Goal: Task Accomplishment & Management: Manage account settings

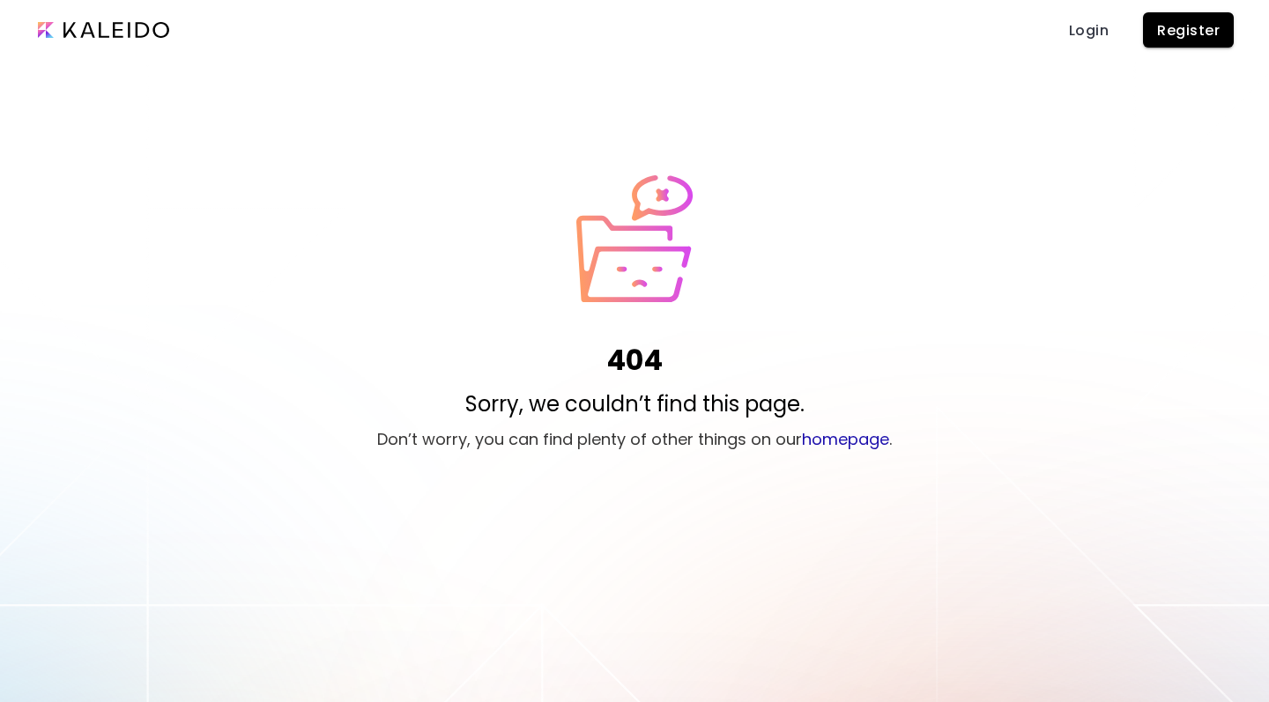
click at [1098, 29] on span "Login" at bounding box center [1088, 30] width 42 height 19
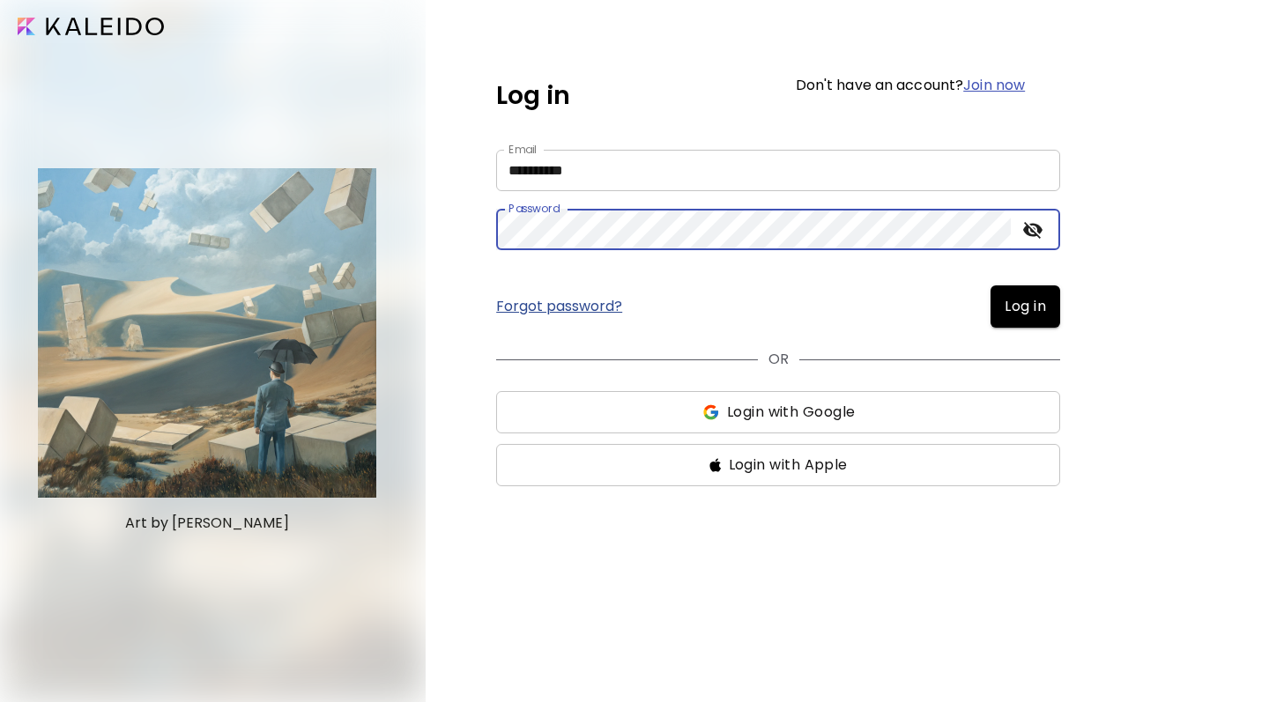
click at [1024, 307] on button "Log in" at bounding box center [1025, 306] width 70 height 42
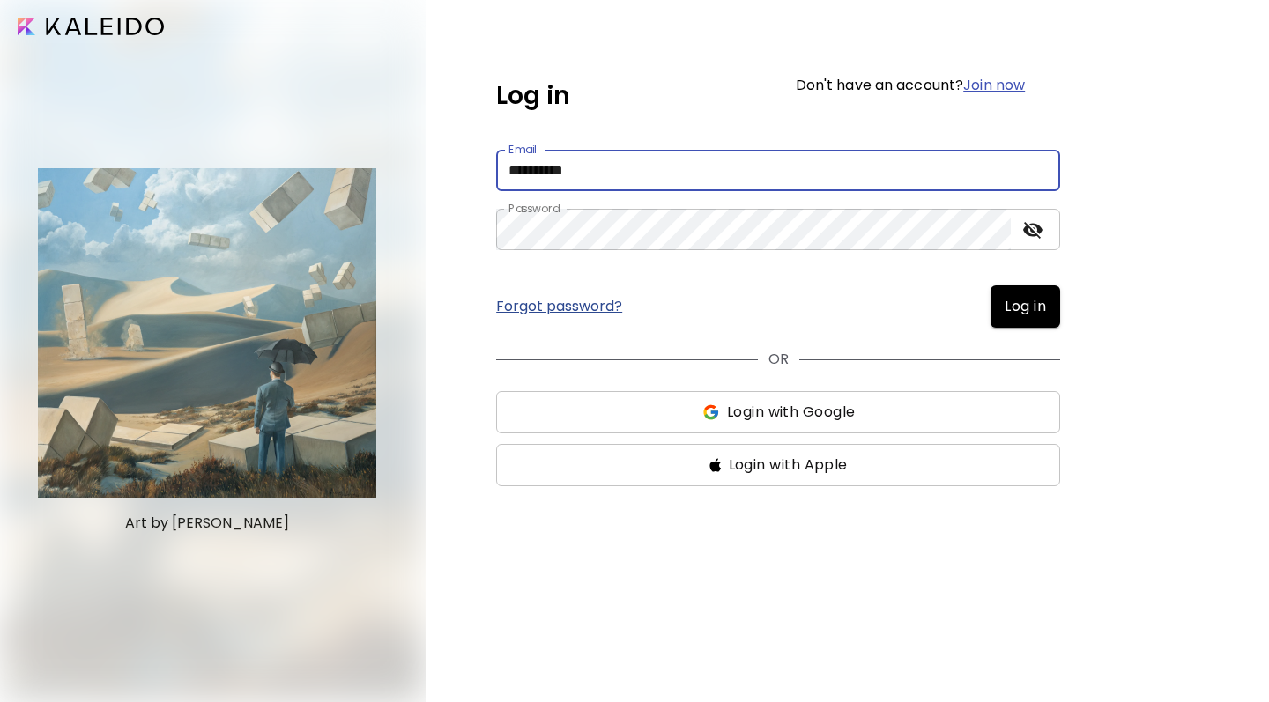
click at [1024, 307] on button "Log in" at bounding box center [1025, 306] width 70 height 42
click at [1040, 315] on span "Log in" at bounding box center [1024, 306] width 41 height 21
click at [948, 296] on div "Forgot password? Log in" at bounding box center [778, 306] width 564 height 42
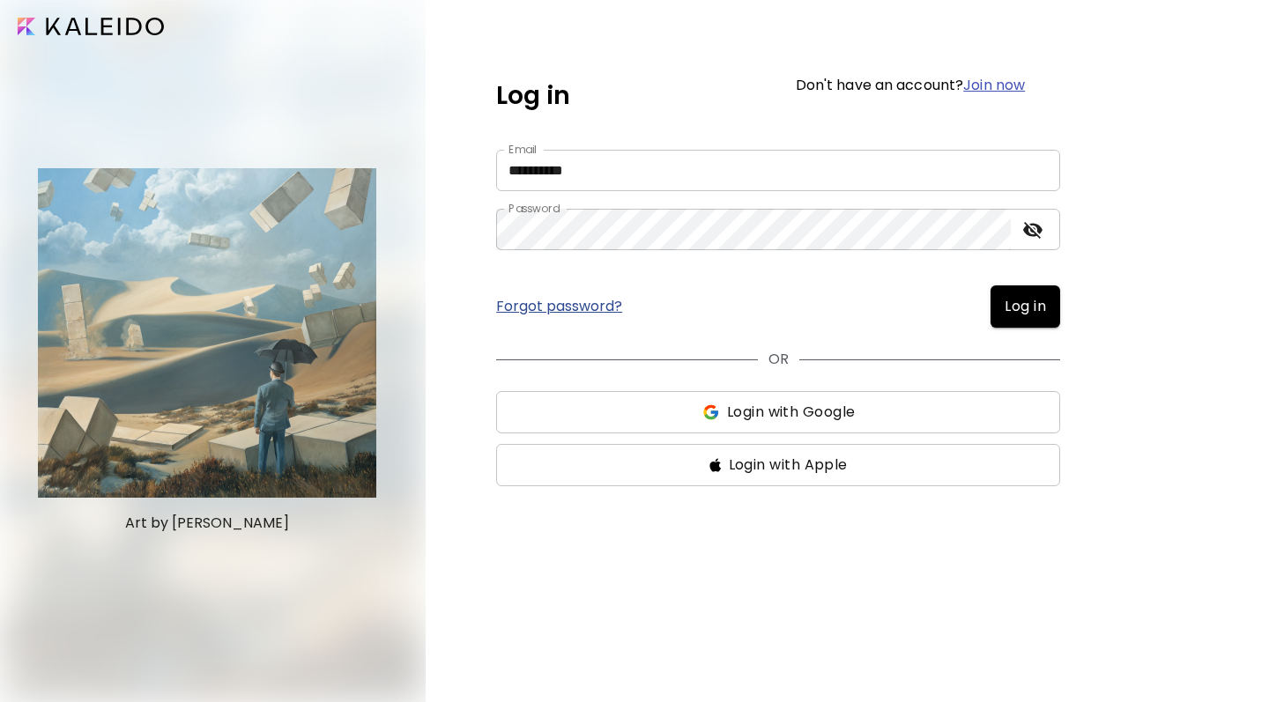
click at [1019, 307] on span "Log in" at bounding box center [1024, 306] width 41 height 21
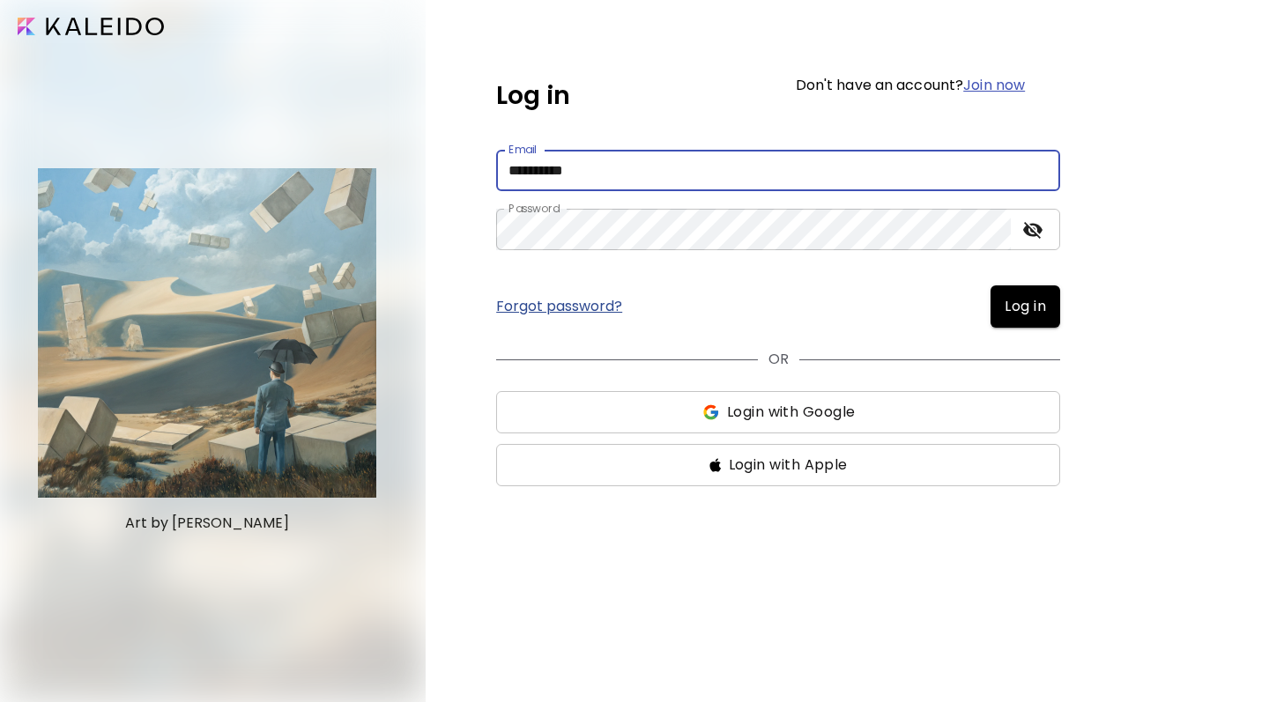
click at [823, 163] on input "**********" at bounding box center [778, 170] width 564 height 41
type input "**********"
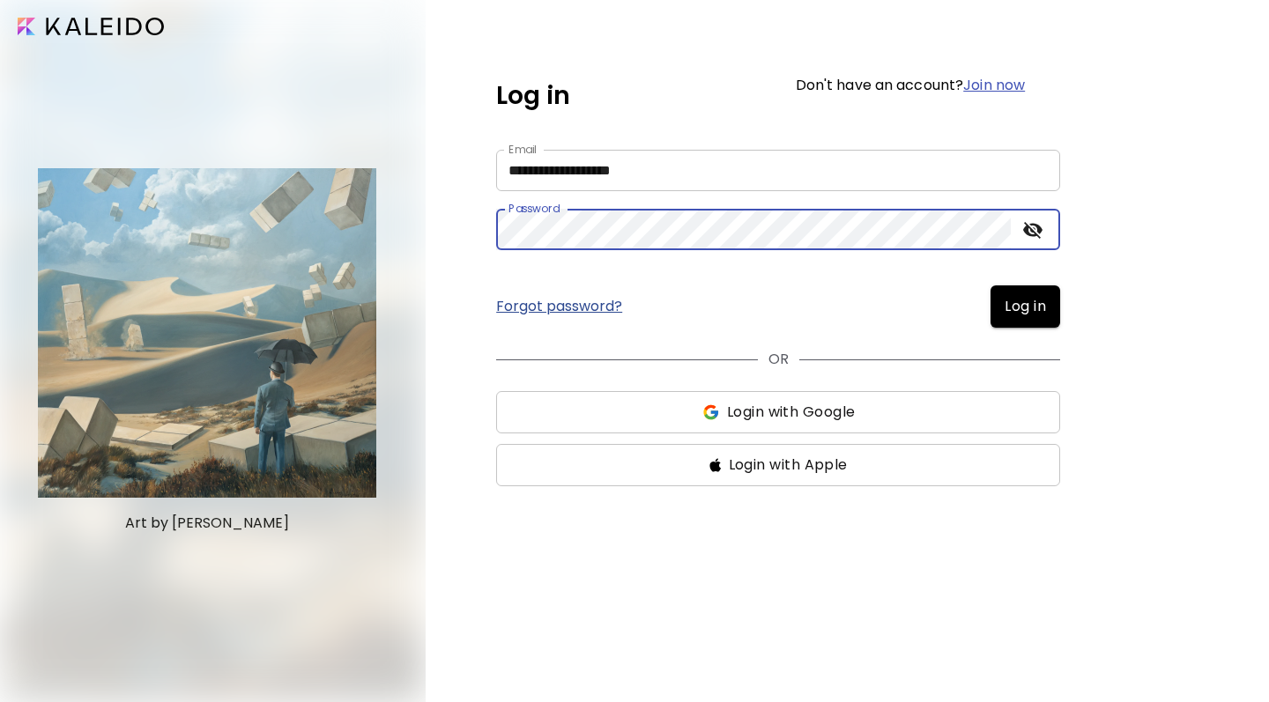
click at [1035, 239] on icon "toggle password visibility" at bounding box center [1032, 229] width 21 height 21
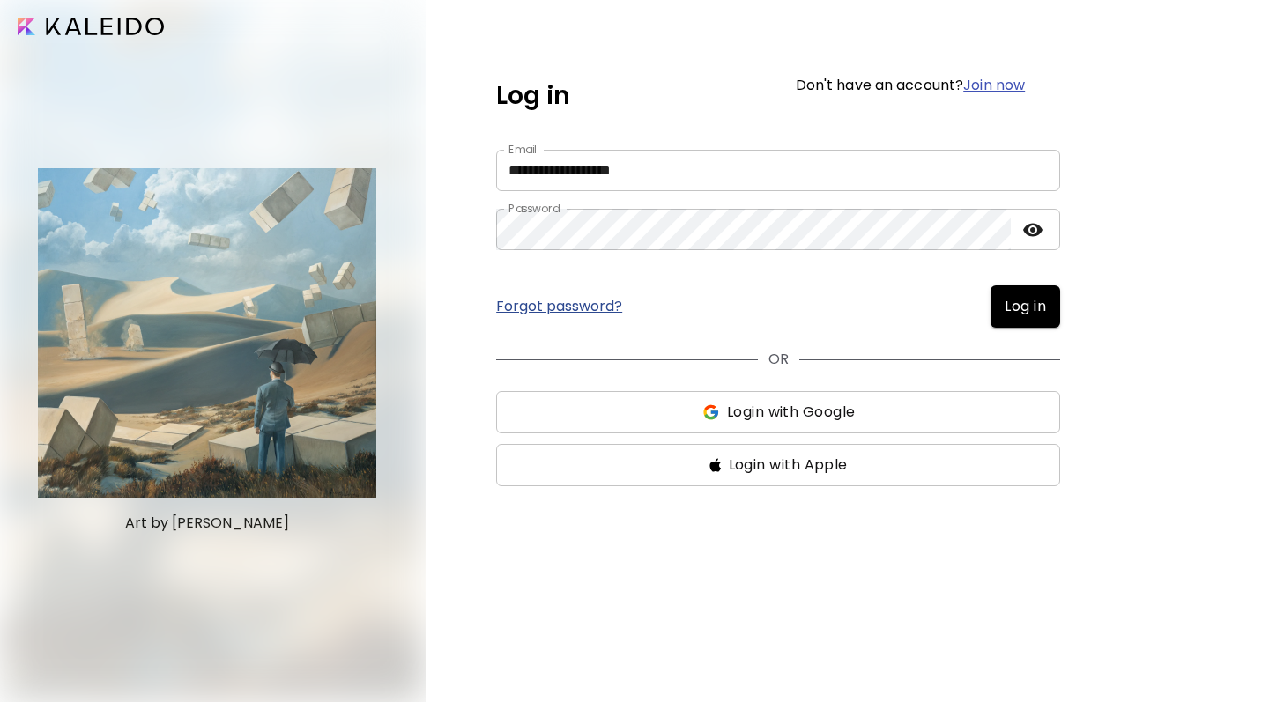
click at [1035, 239] on icon "toggle password visibility" at bounding box center [1032, 229] width 21 height 21
click at [1022, 309] on span "Log in" at bounding box center [1024, 306] width 41 height 21
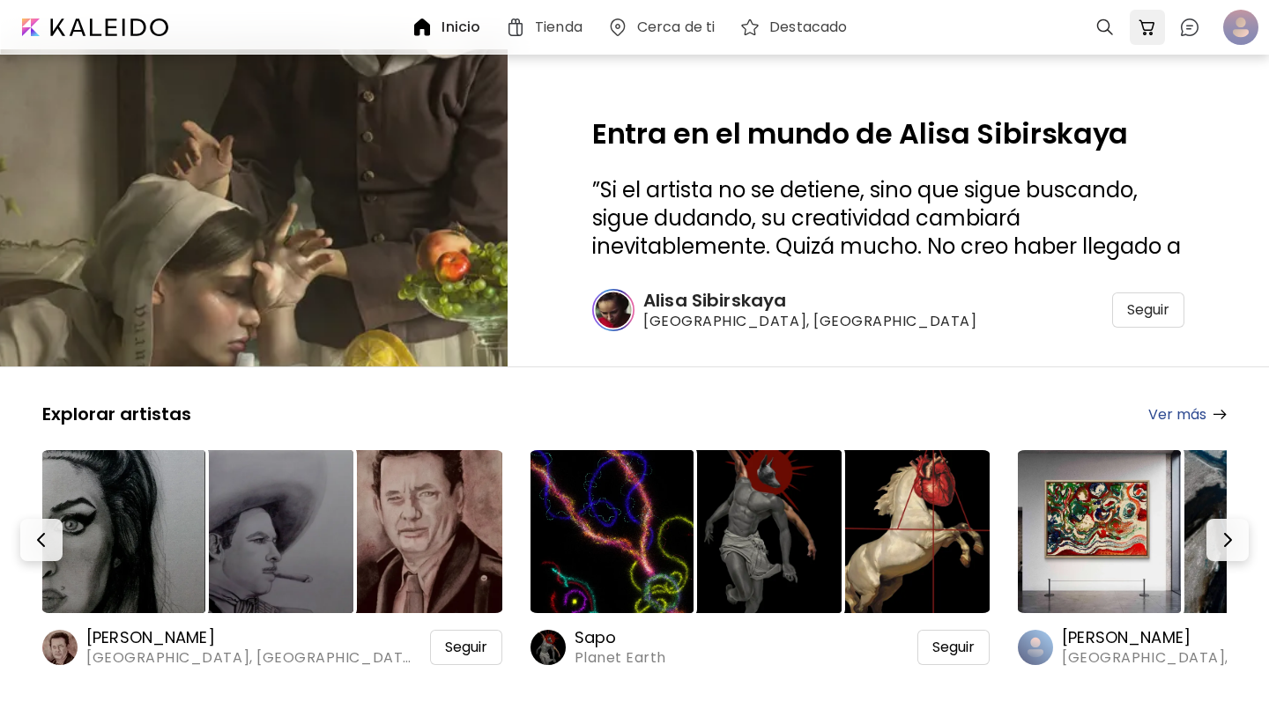
click at [1159, 34] on div at bounding box center [1146, 27] width 35 height 35
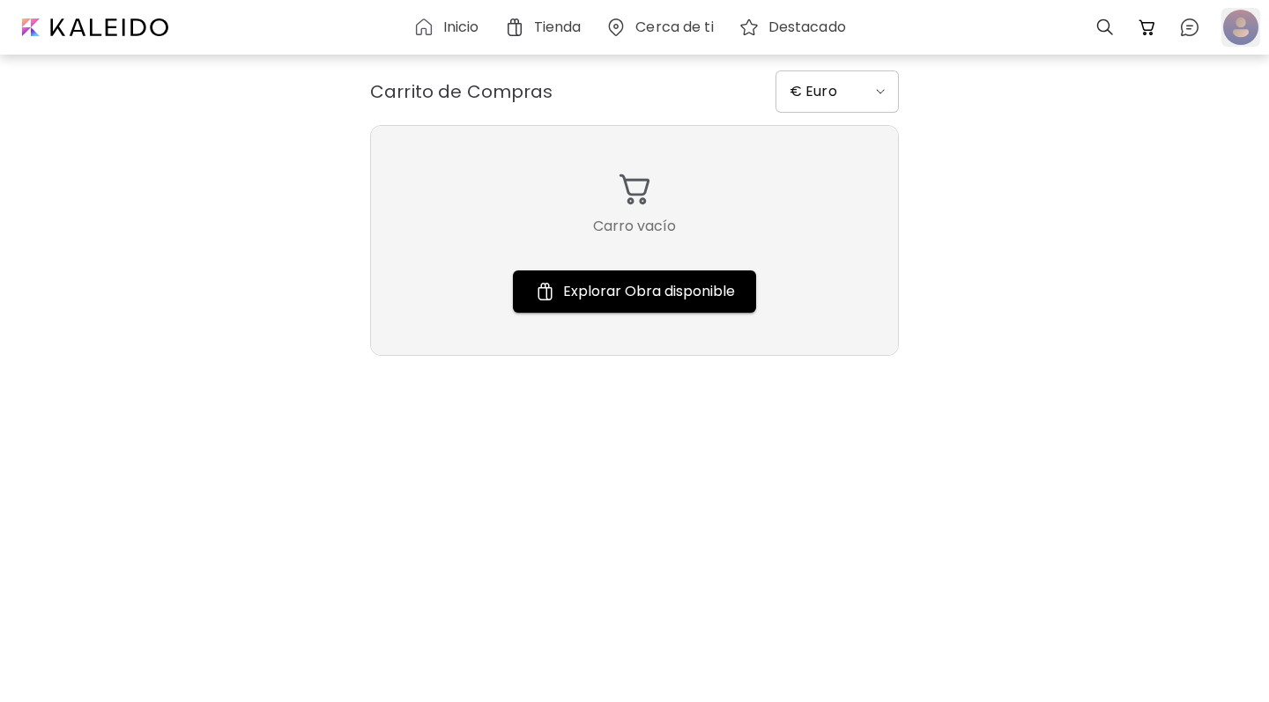
click at [1222, 37] on div at bounding box center [1240, 27] width 39 height 39
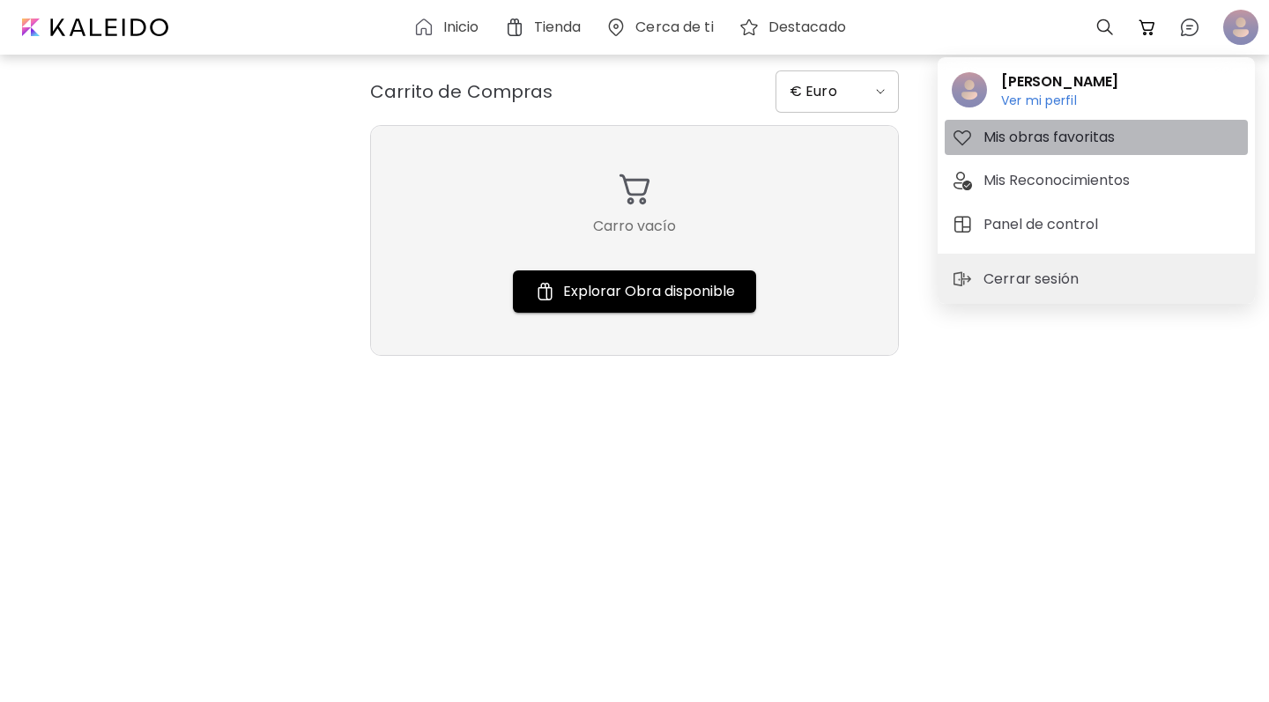
click at [1099, 137] on h5 "Mis obras favoritas" at bounding box center [1051, 137] width 137 height 21
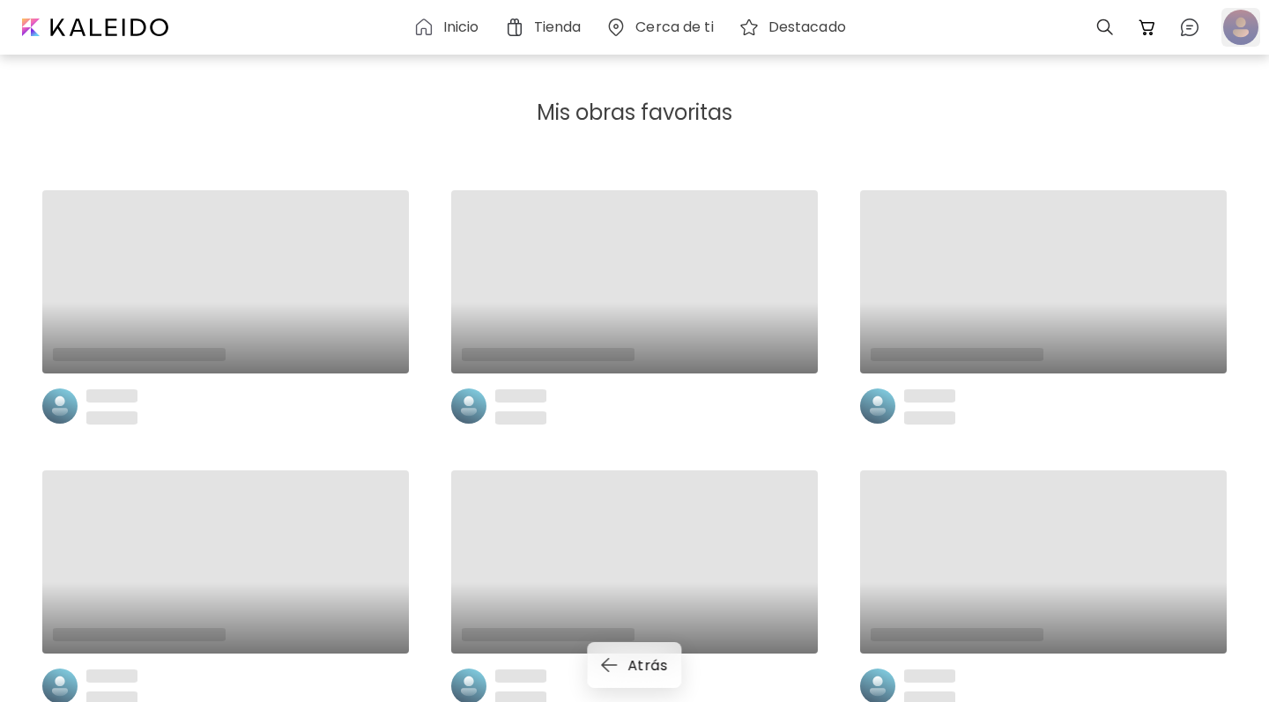
click at [1223, 11] on div at bounding box center [1240, 27] width 39 height 39
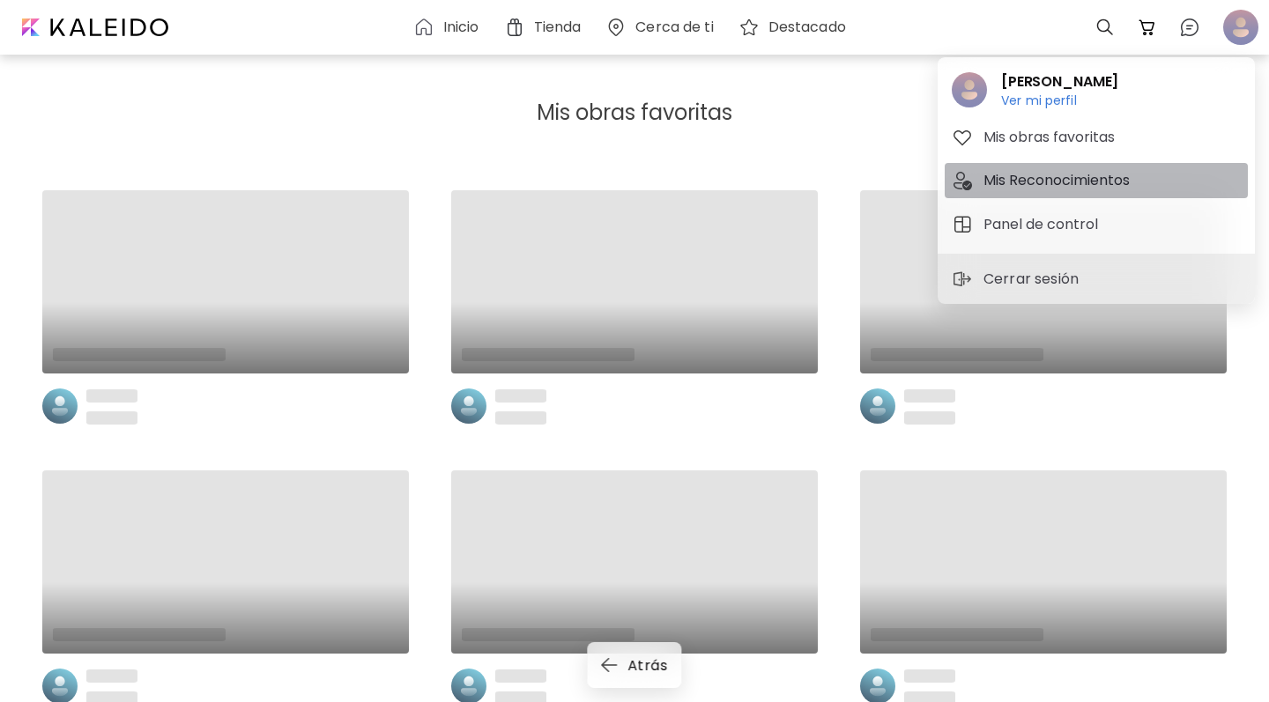
click at [1026, 184] on h5 "Mis Reconocimientos" at bounding box center [1059, 180] width 152 height 21
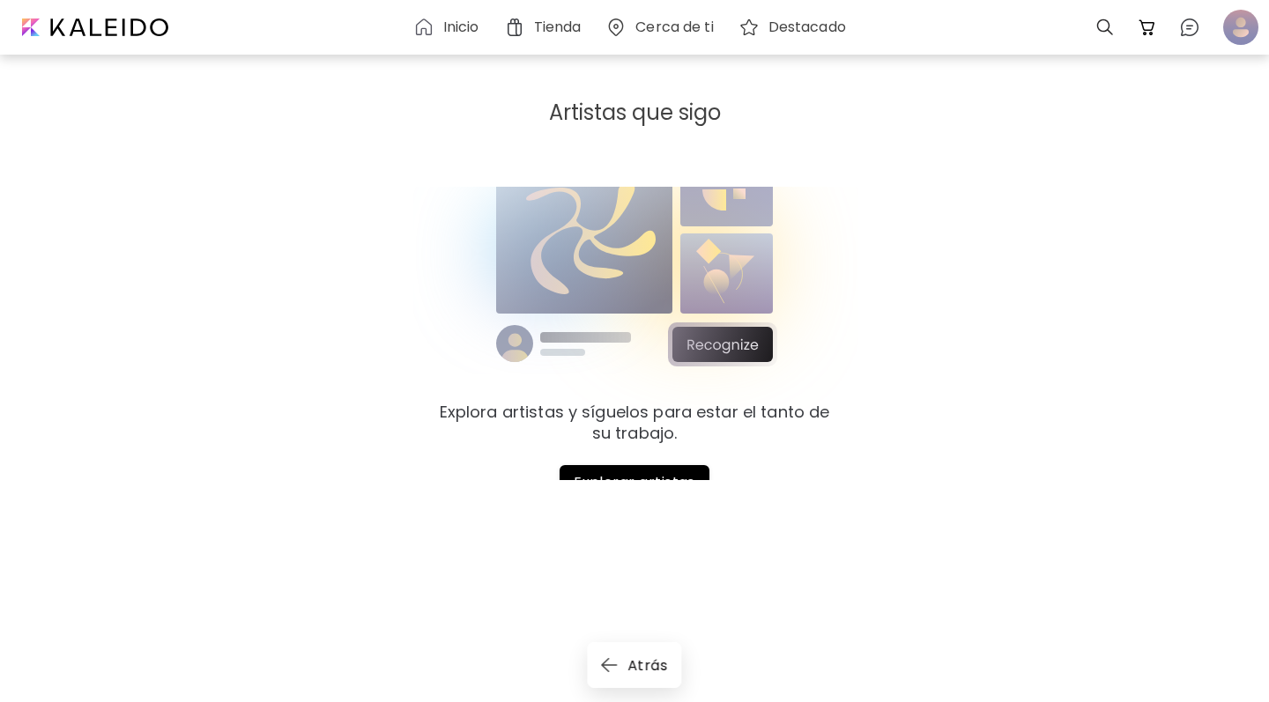
click at [1216, 26] on div "0 0" at bounding box center [1174, 27] width 180 height 46
click at [1227, 31] on div at bounding box center [1240, 27] width 39 height 39
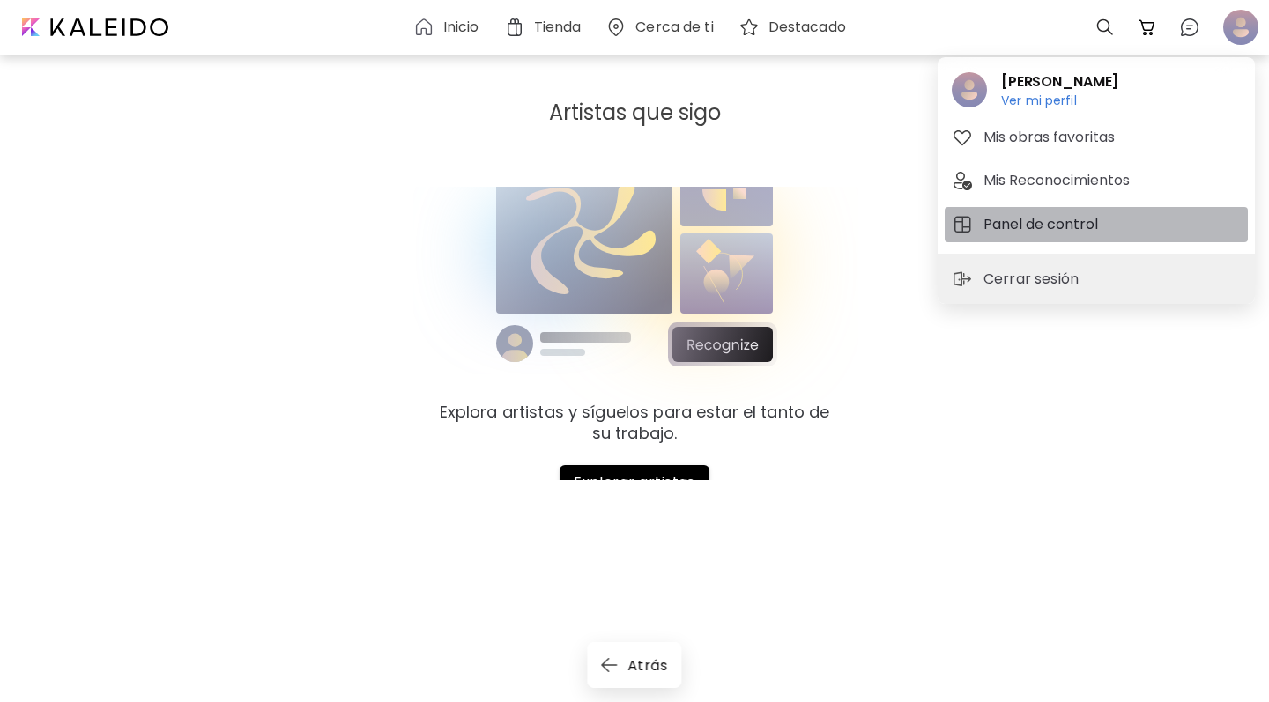
click at [1088, 217] on h5 "Panel de control" at bounding box center [1043, 224] width 120 height 21
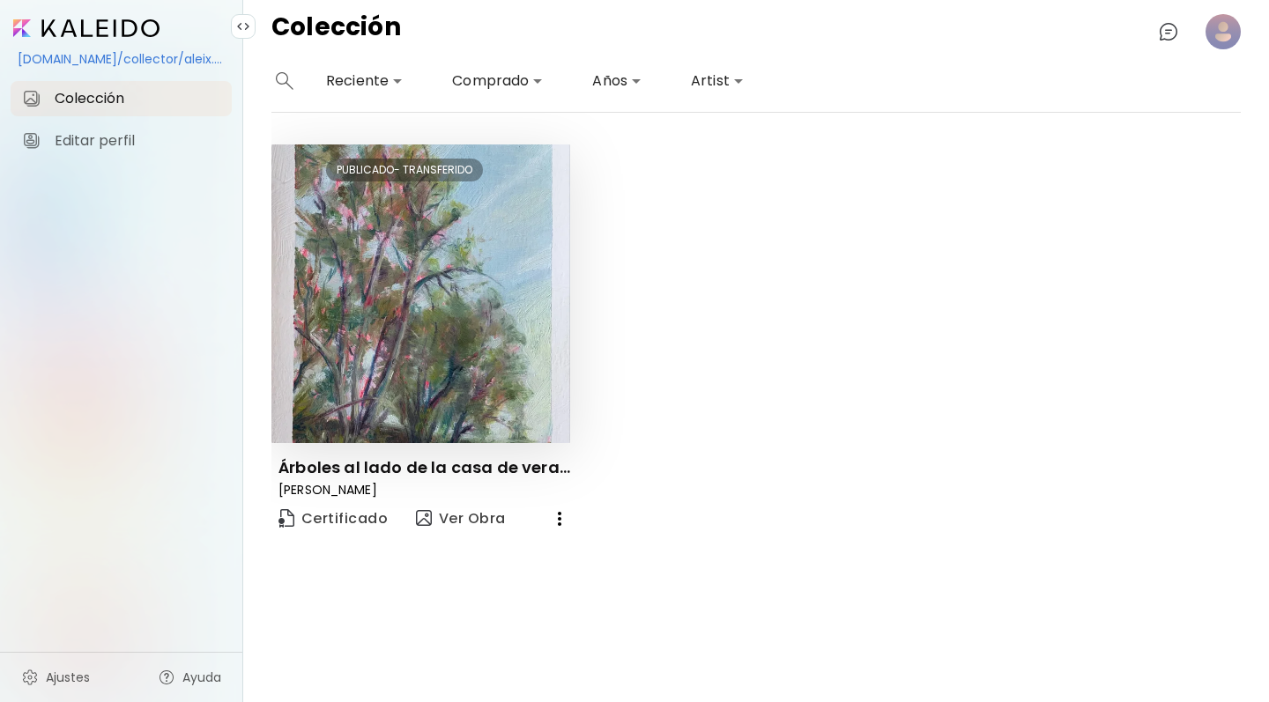
click at [346, 496] on p "[PERSON_NAME]" at bounding box center [424, 490] width 292 height 16
click at [351, 520] on span "Certificado" at bounding box center [332, 519] width 109 height 24
click at [494, 523] on span "Ver Obra" at bounding box center [461, 518] width 90 height 21
click at [559, 525] on icon "button" at bounding box center [560, 519] width 4 height 14
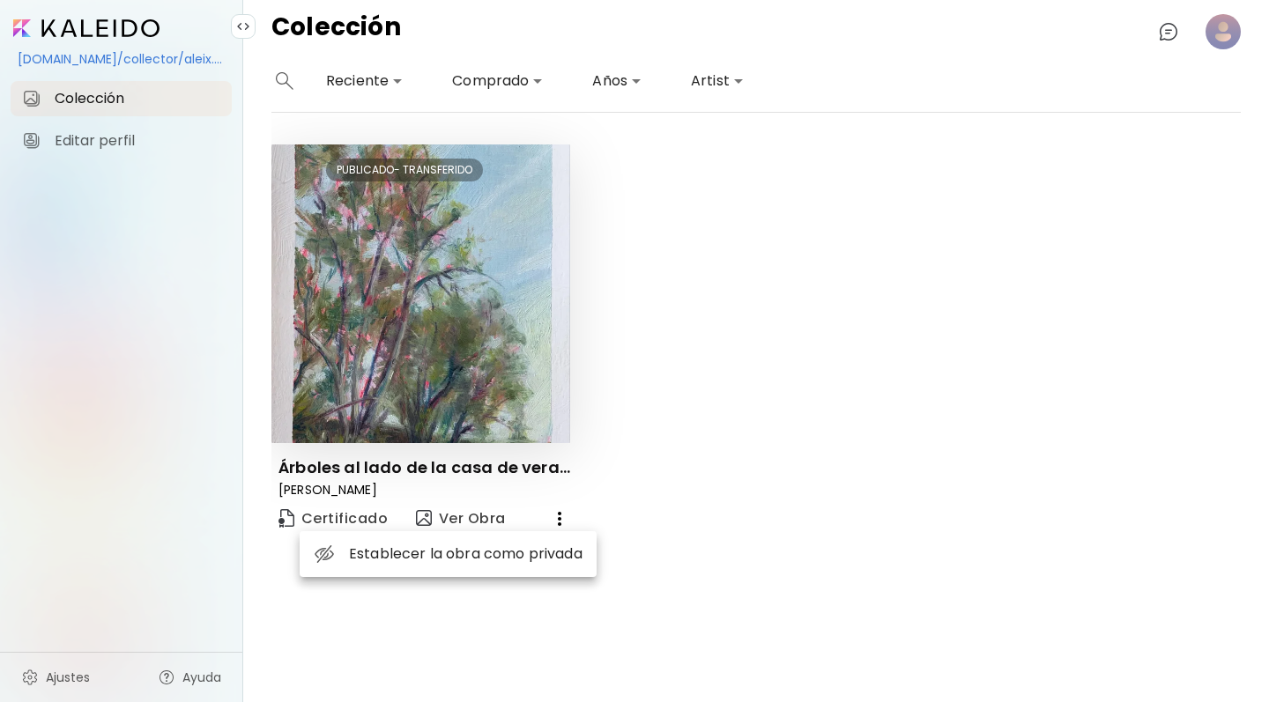
click at [607, 434] on div at bounding box center [634, 351] width 1269 height 702
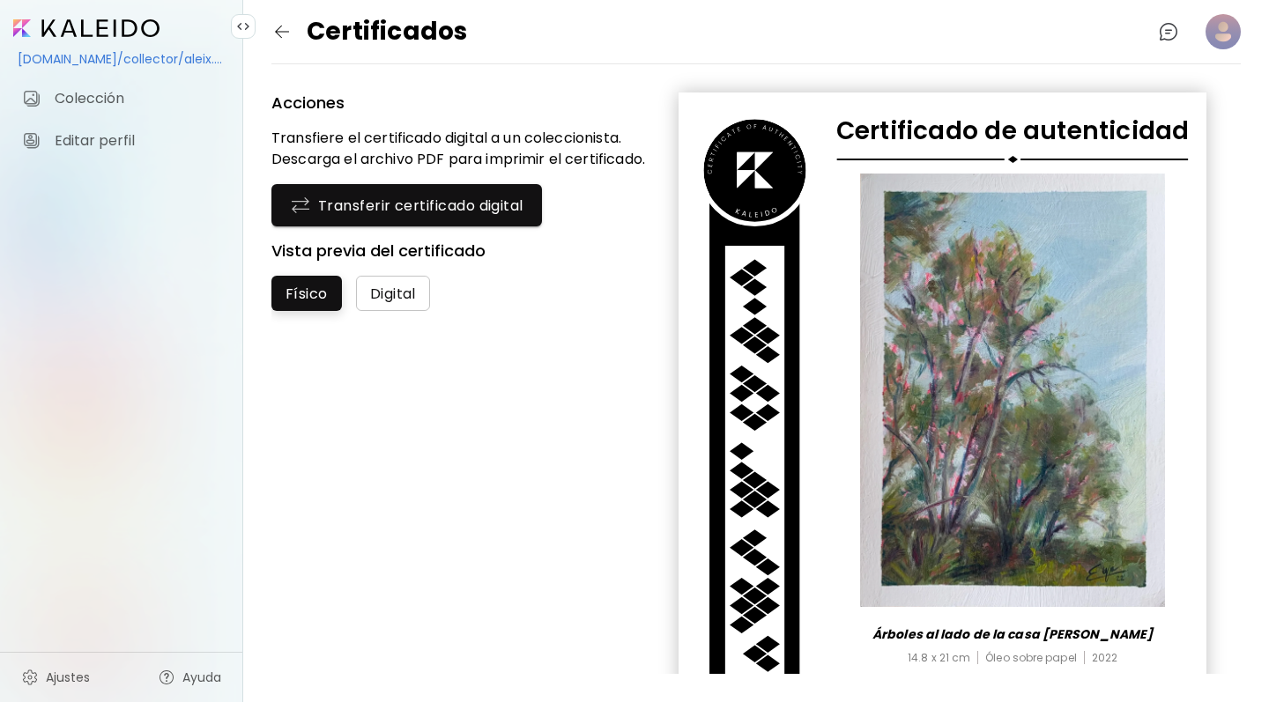
click at [389, 290] on span "Digital" at bounding box center [393, 294] width 46 height 19
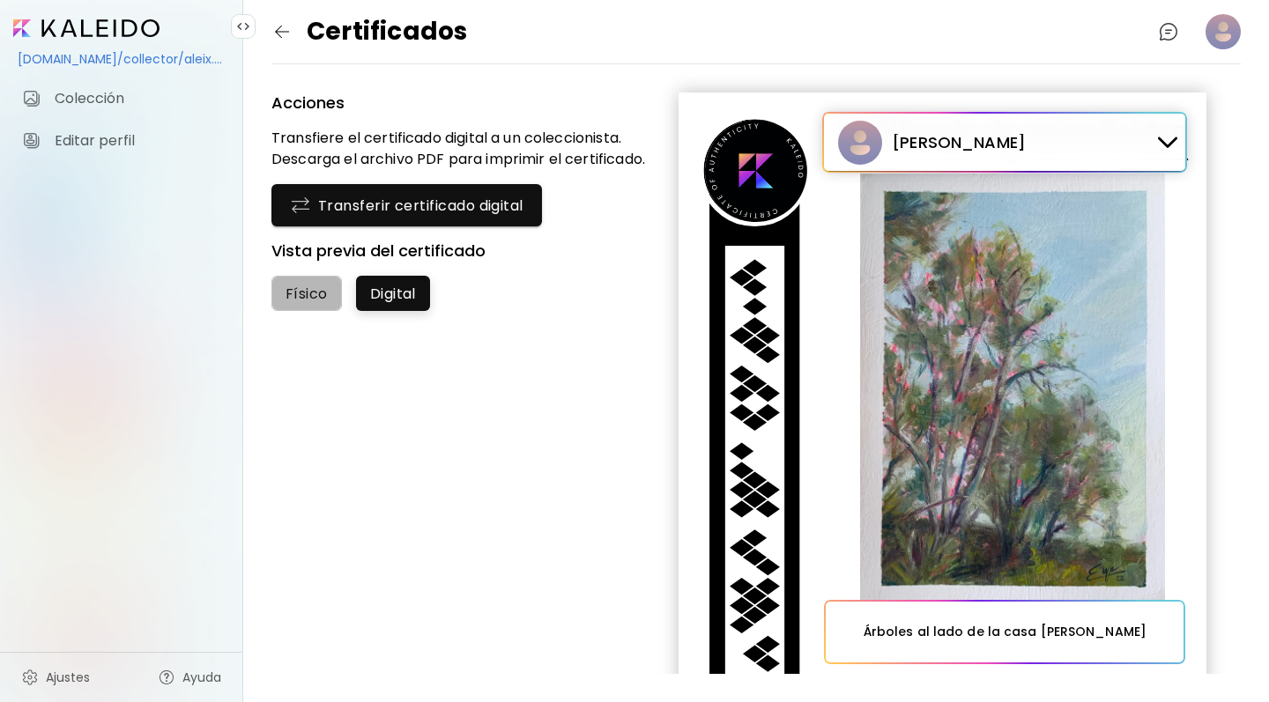
click at [323, 292] on span "Físico" at bounding box center [306, 294] width 42 height 19
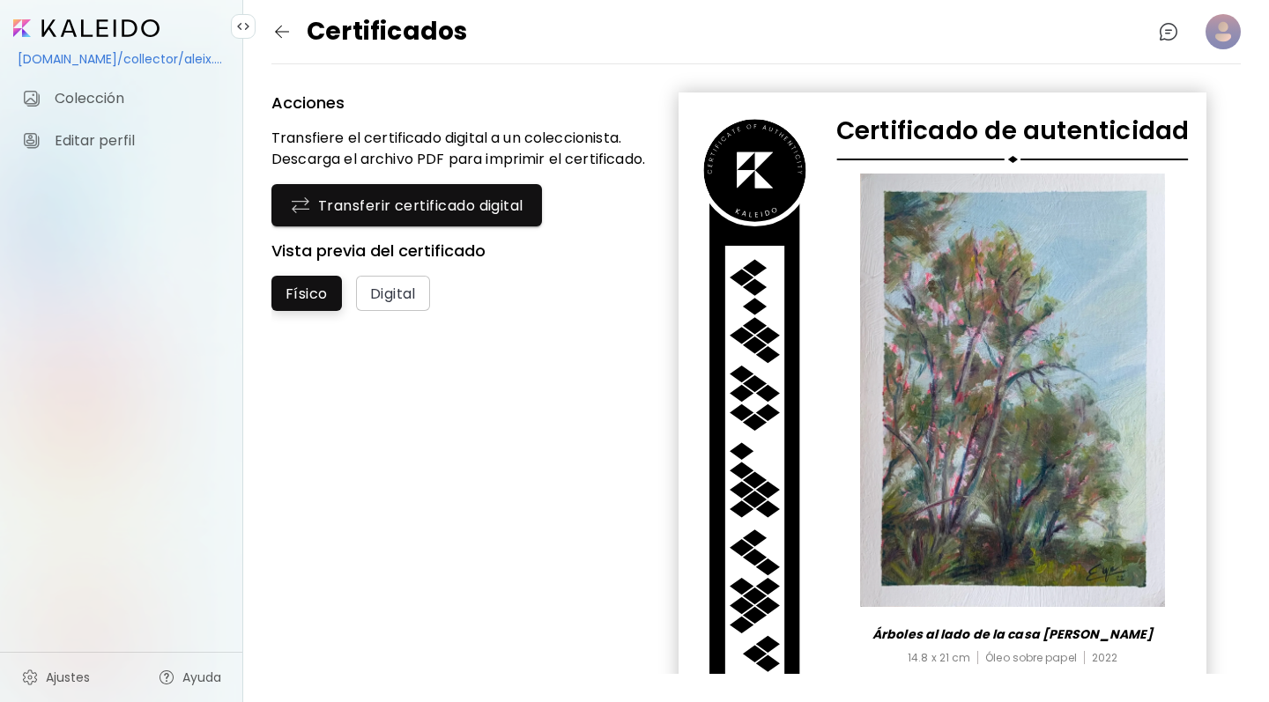
click at [974, 333] on img at bounding box center [1012, 390] width 304 height 433
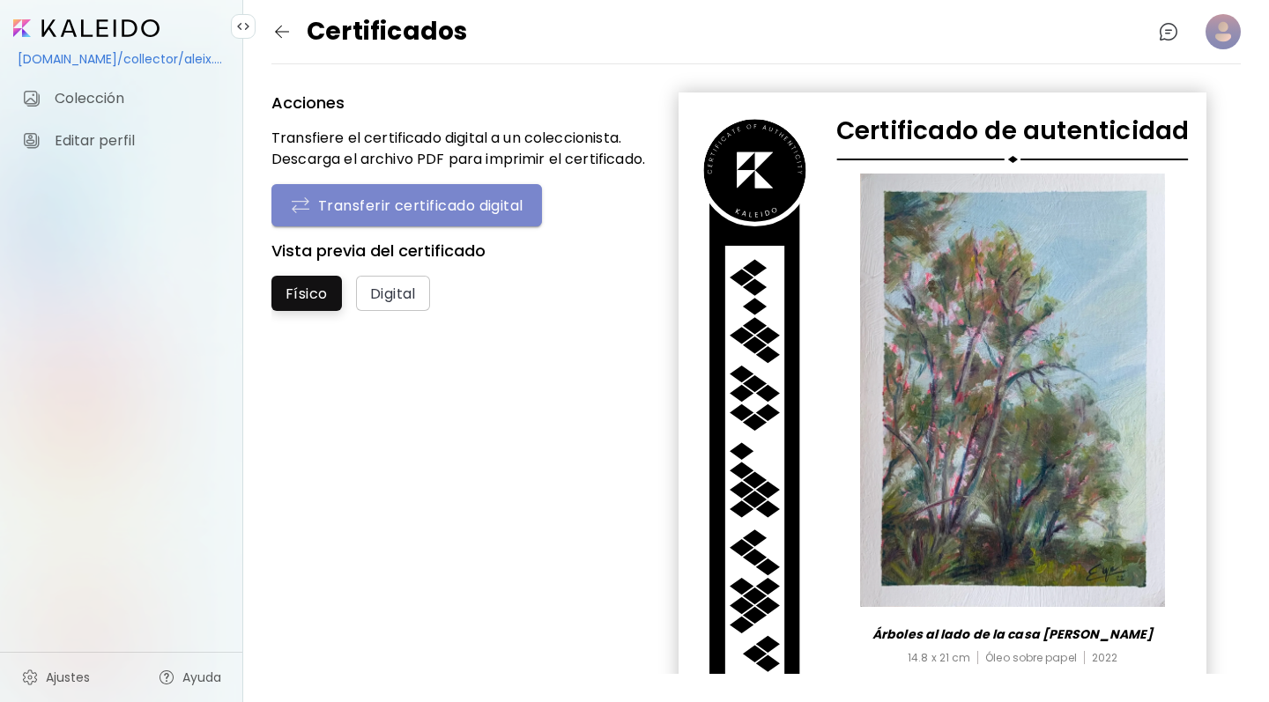
click at [470, 213] on span "Transferir certificado digital" at bounding box center [406, 205] width 233 height 21
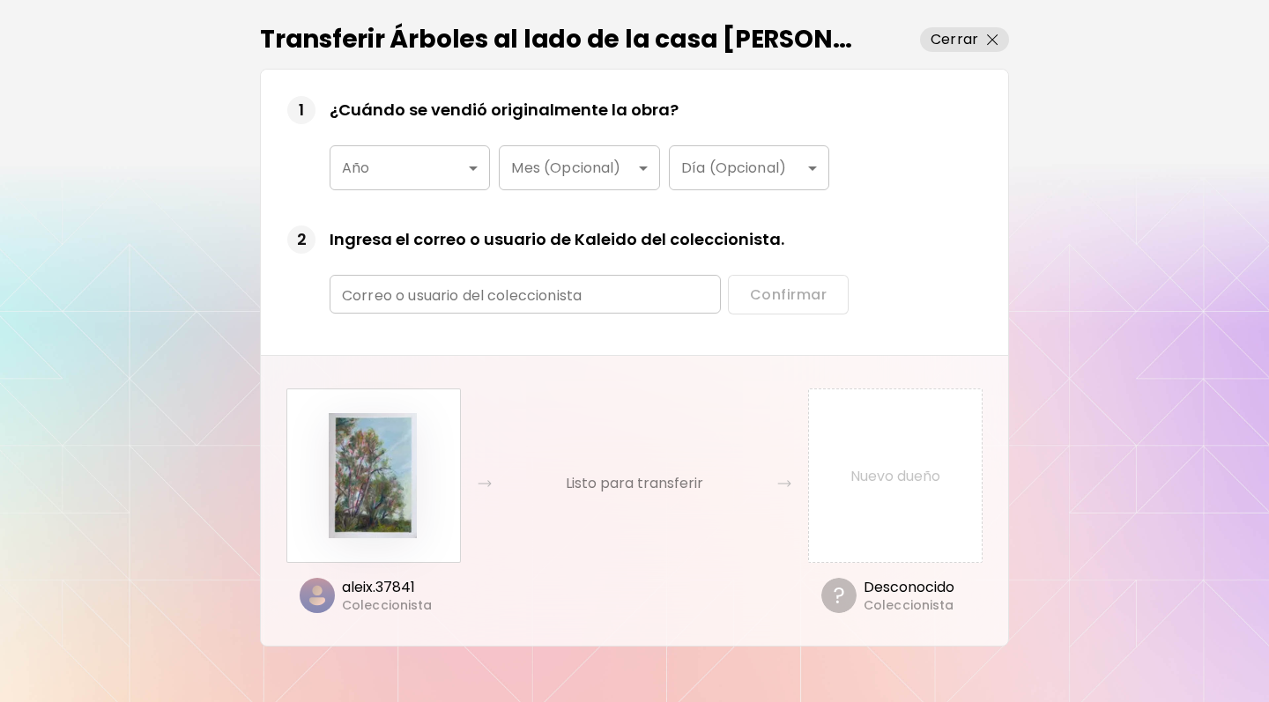
click at [444, 175] on body "kaleido.art/collector/aleix.37841 Colección Editar perfil Ajustes Ayuda 0 Trans…" at bounding box center [634, 351] width 1269 height 702
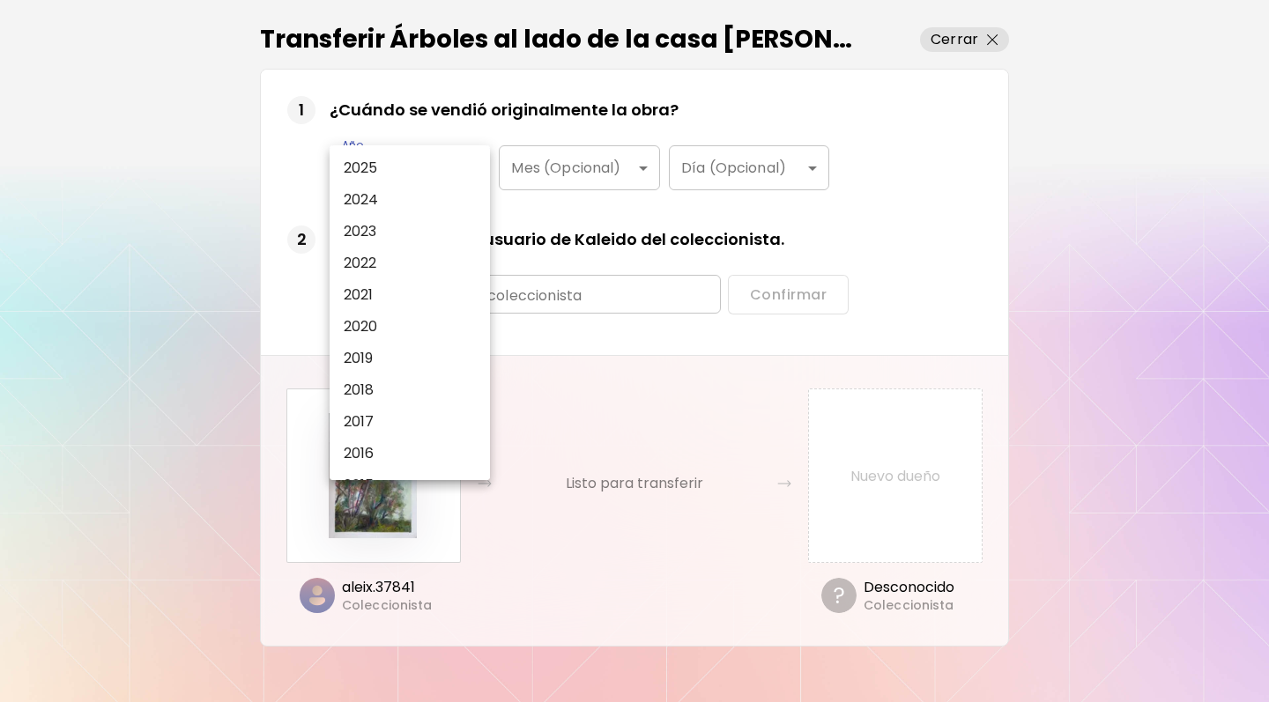
click at [427, 261] on li "2022" at bounding box center [410, 264] width 160 height 32
type input "****"
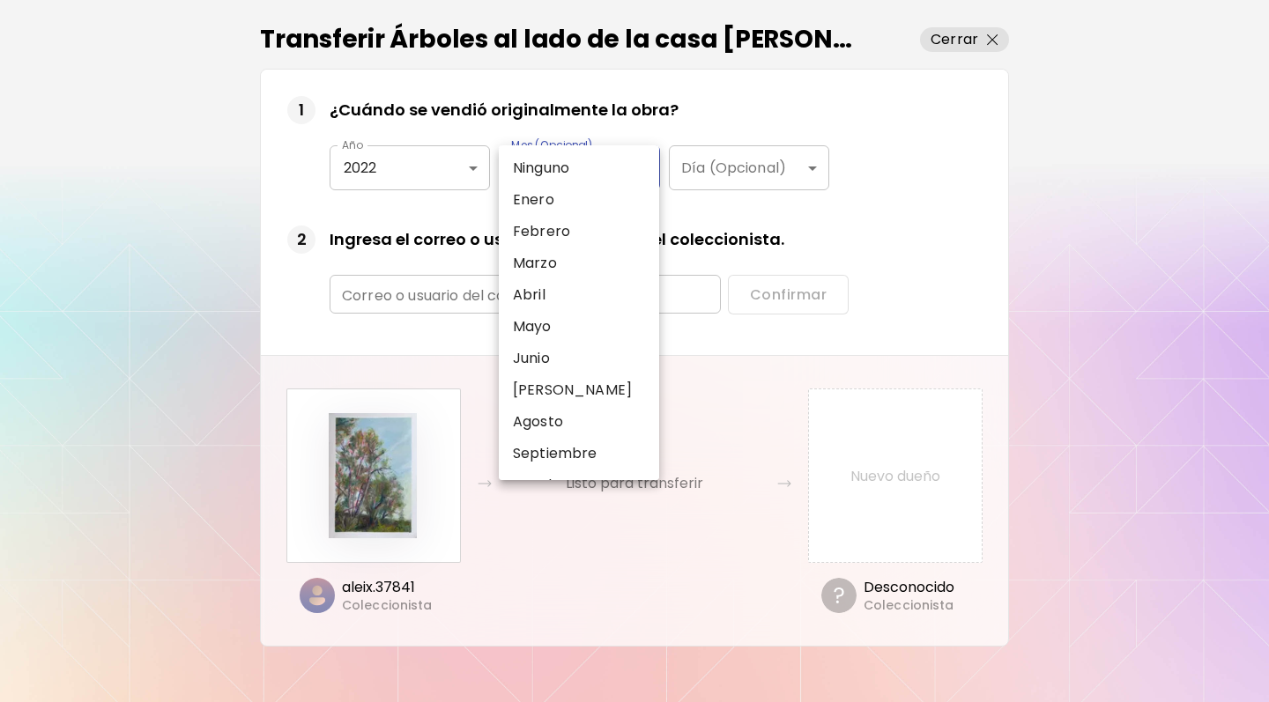
click at [593, 149] on body "kaleido.art/collector/aleix.37841 Colección Editar perfil Ajustes Ayuda 0 Trans…" at bounding box center [634, 351] width 1269 height 702
click at [611, 103] on div at bounding box center [634, 351] width 1269 height 702
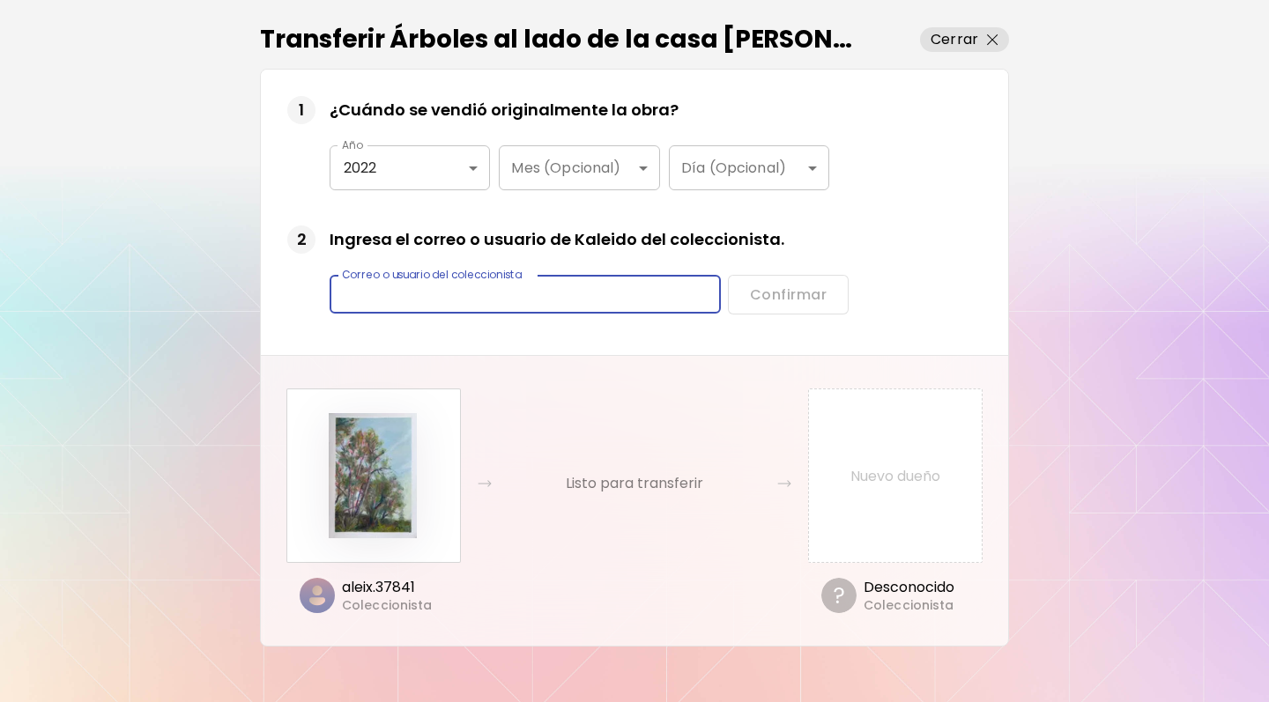
click at [518, 293] on input "text" at bounding box center [525, 294] width 391 height 41
type input "**********"
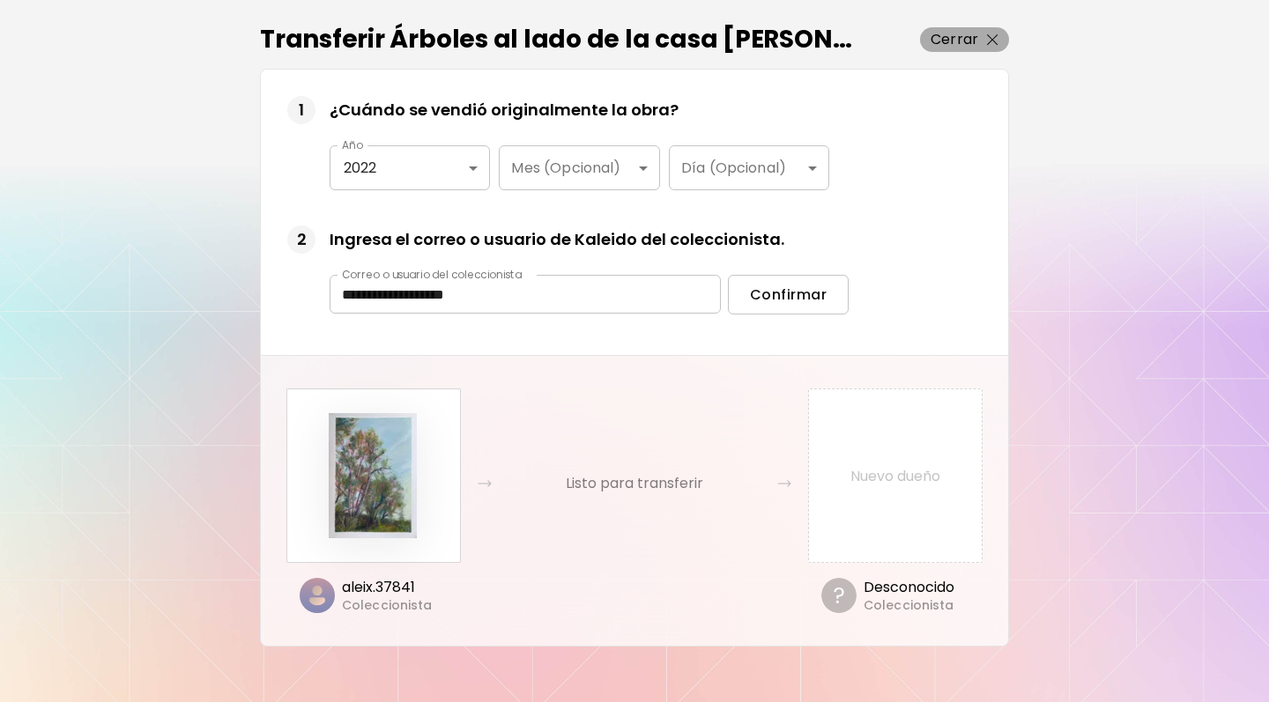
click at [1001, 43] on button "Cerrar" at bounding box center [964, 39] width 89 height 25
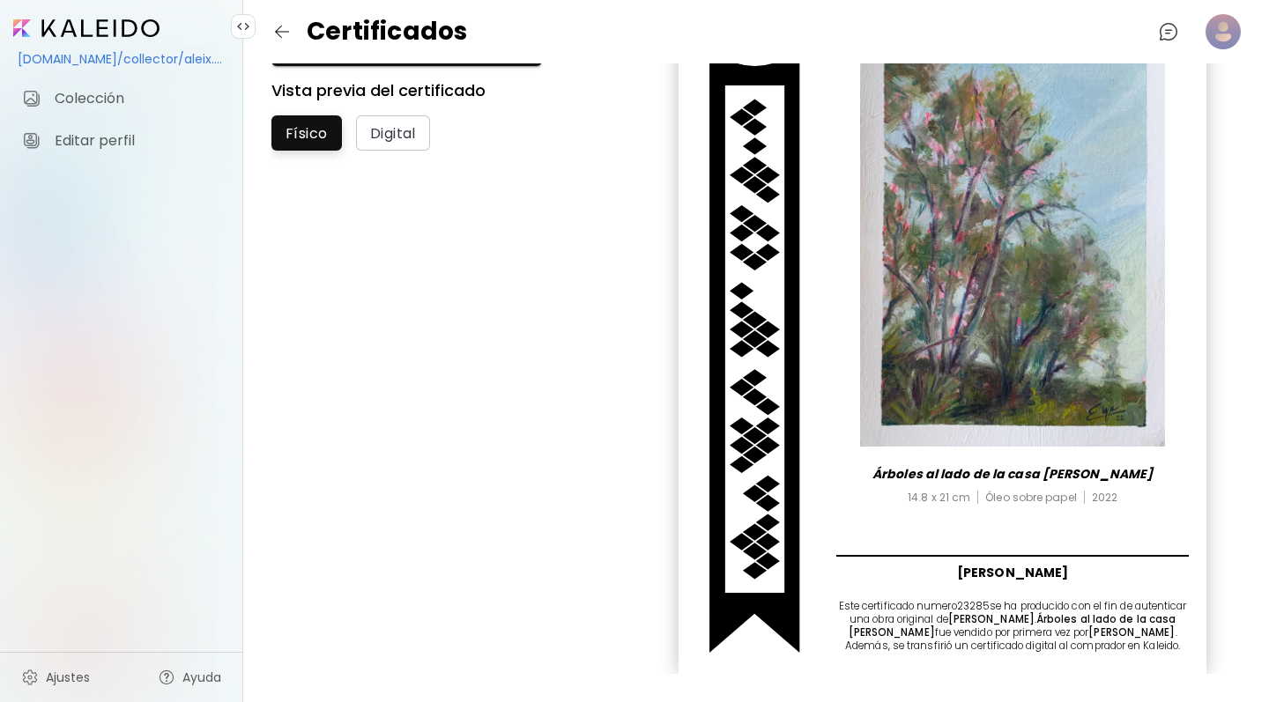
click at [837, 449] on div "Certificado de autenticidad Árboles al lado de la casa de verano 14.8 x 21 cm Ó…" at bounding box center [1012, 303] width 353 height 700
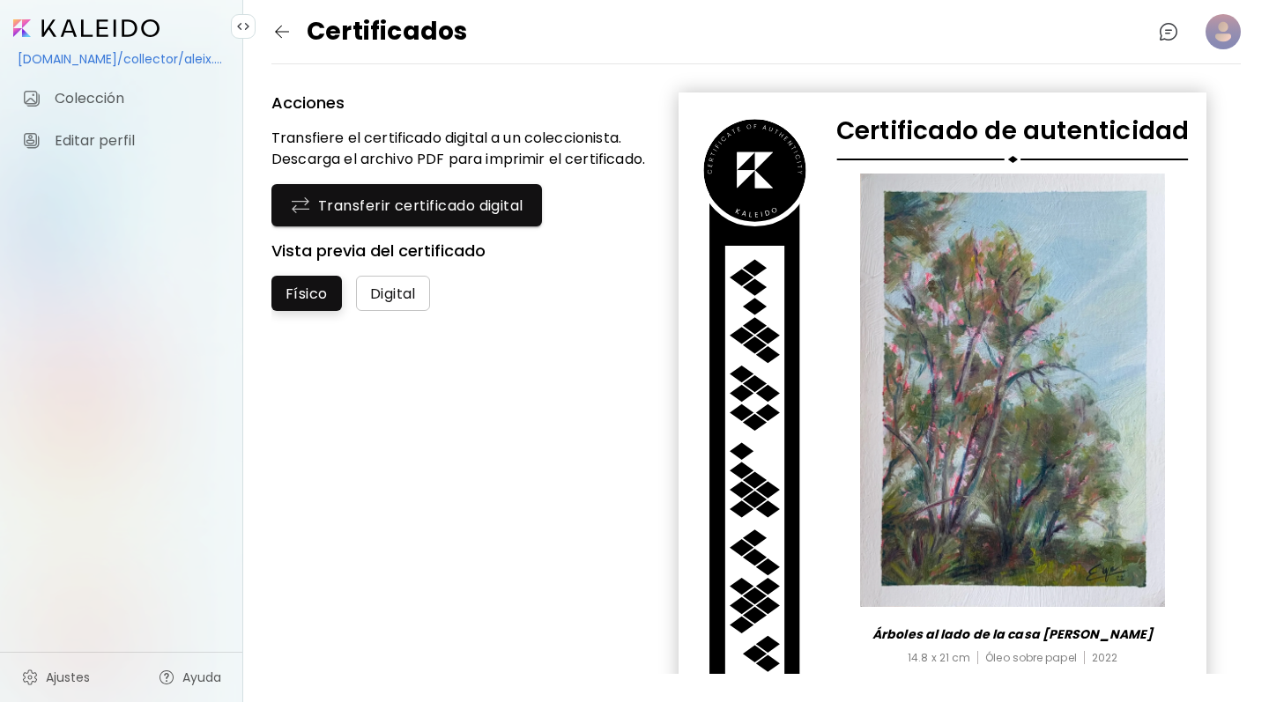
click at [362, 301] on button "Digital" at bounding box center [393, 293] width 74 height 35
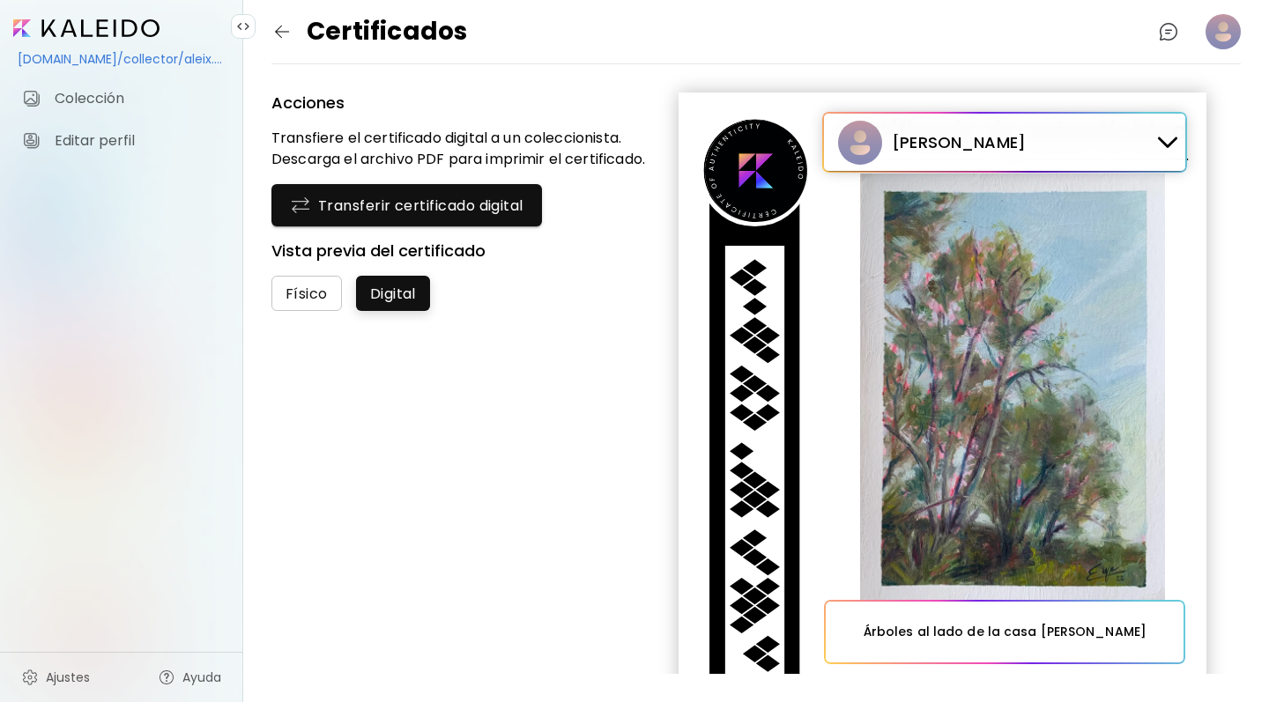
click at [324, 300] on span "Físico" at bounding box center [306, 294] width 42 height 19
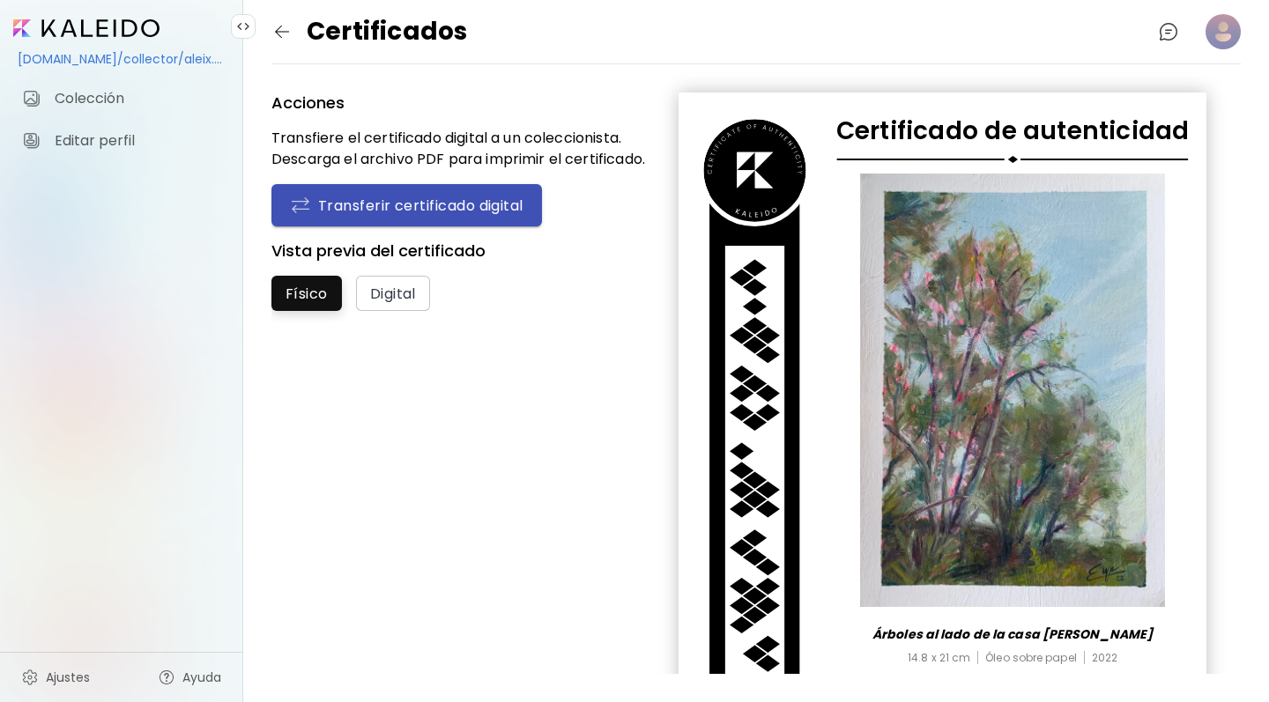
click at [474, 189] on button "Transferir certificado digital" at bounding box center [406, 205] width 270 height 42
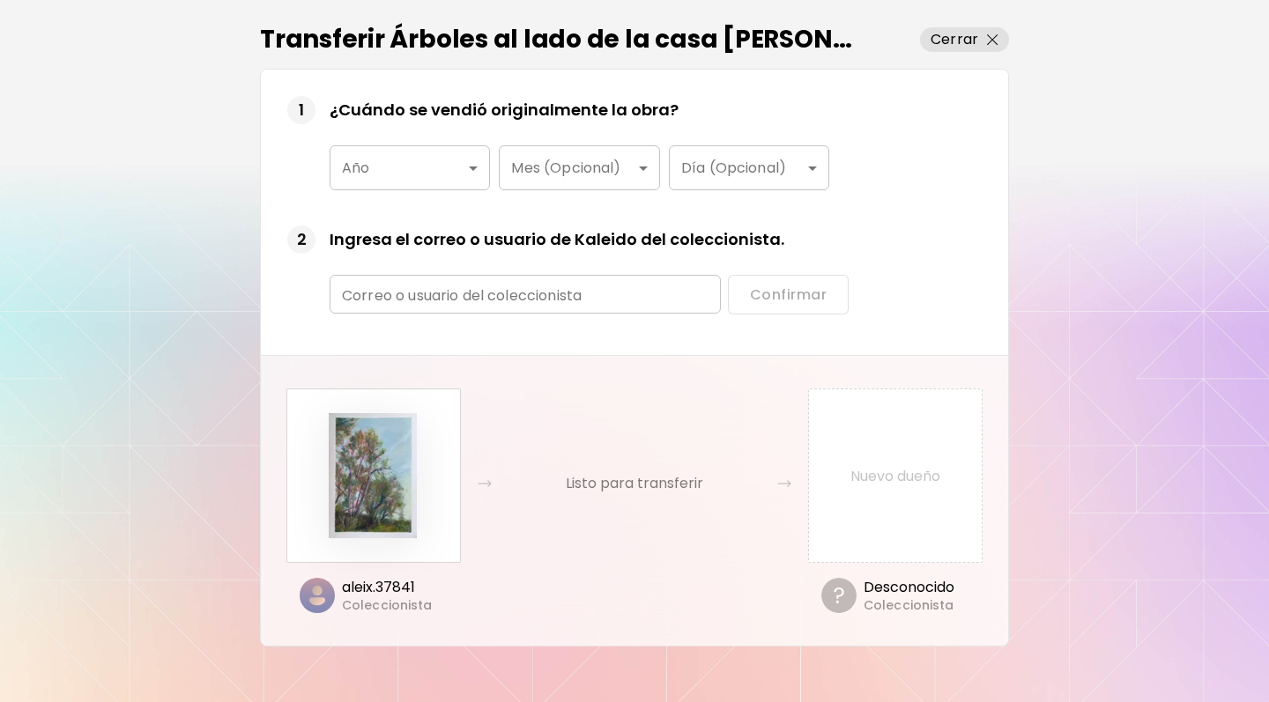
click at [379, 473] on img at bounding box center [372, 475] width 125 height 125
click at [996, 48] on span "Cerrar" at bounding box center [964, 39] width 68 height 21
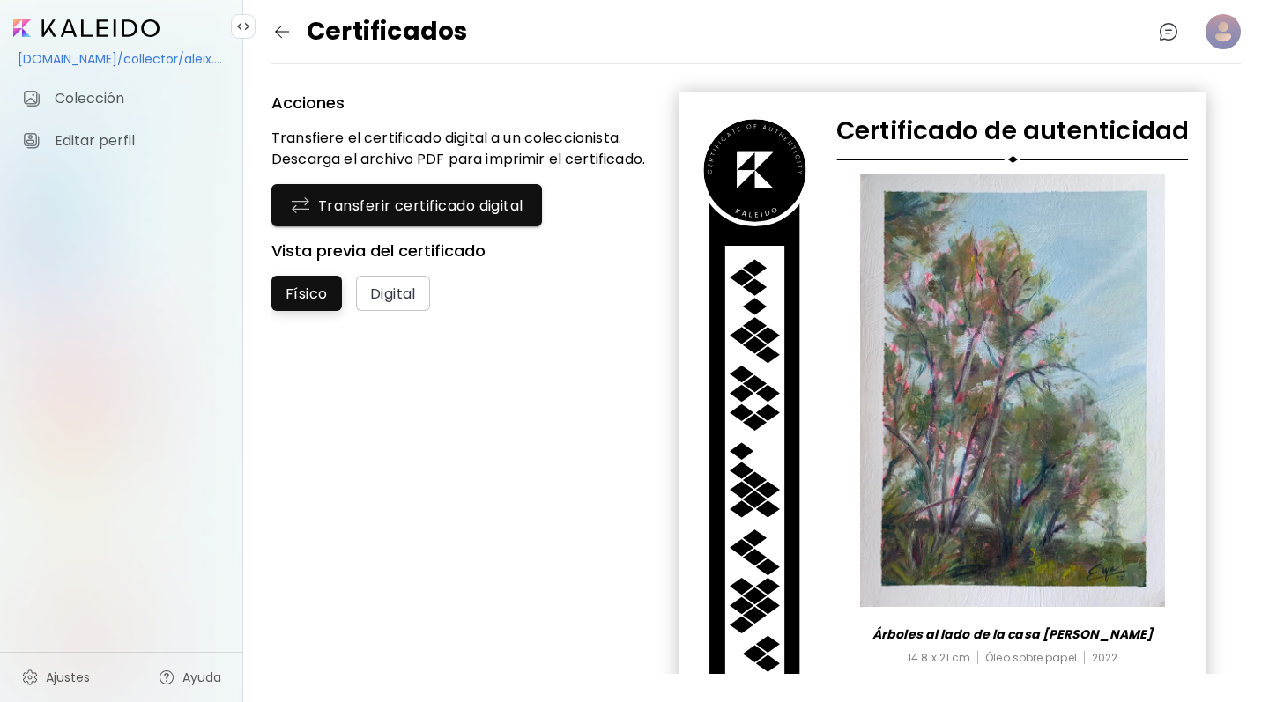
click at [278, 23] on img "button" at bounding box center [281, 31] width 21 height 21
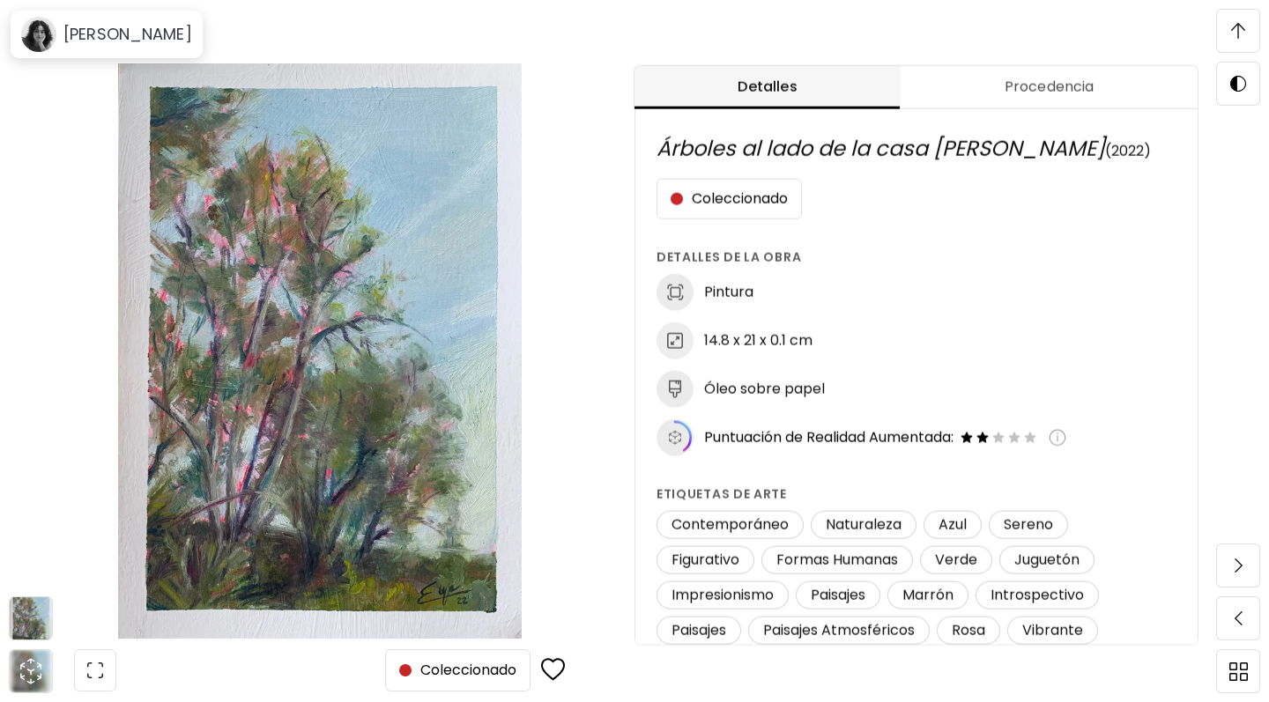
scroll to position [1, 0]
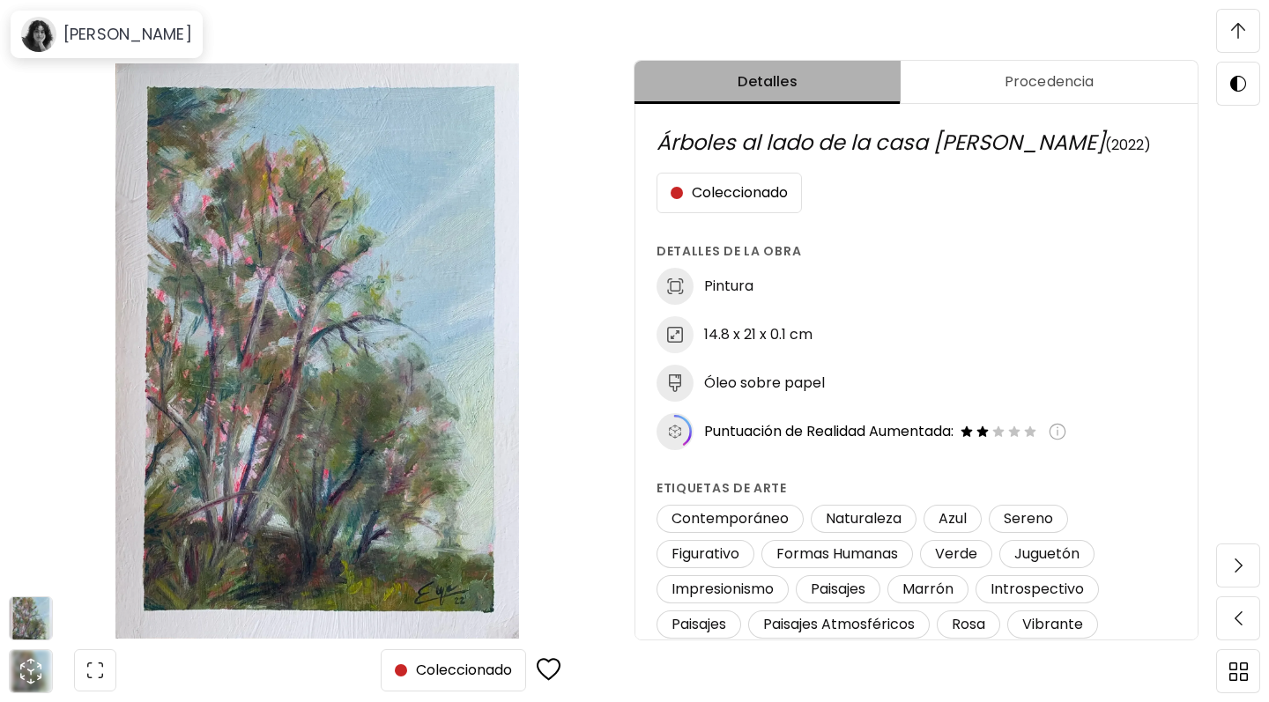
click at [770, 83] on span "Detalles" at bounding box center [767, 81] width 245 height 21
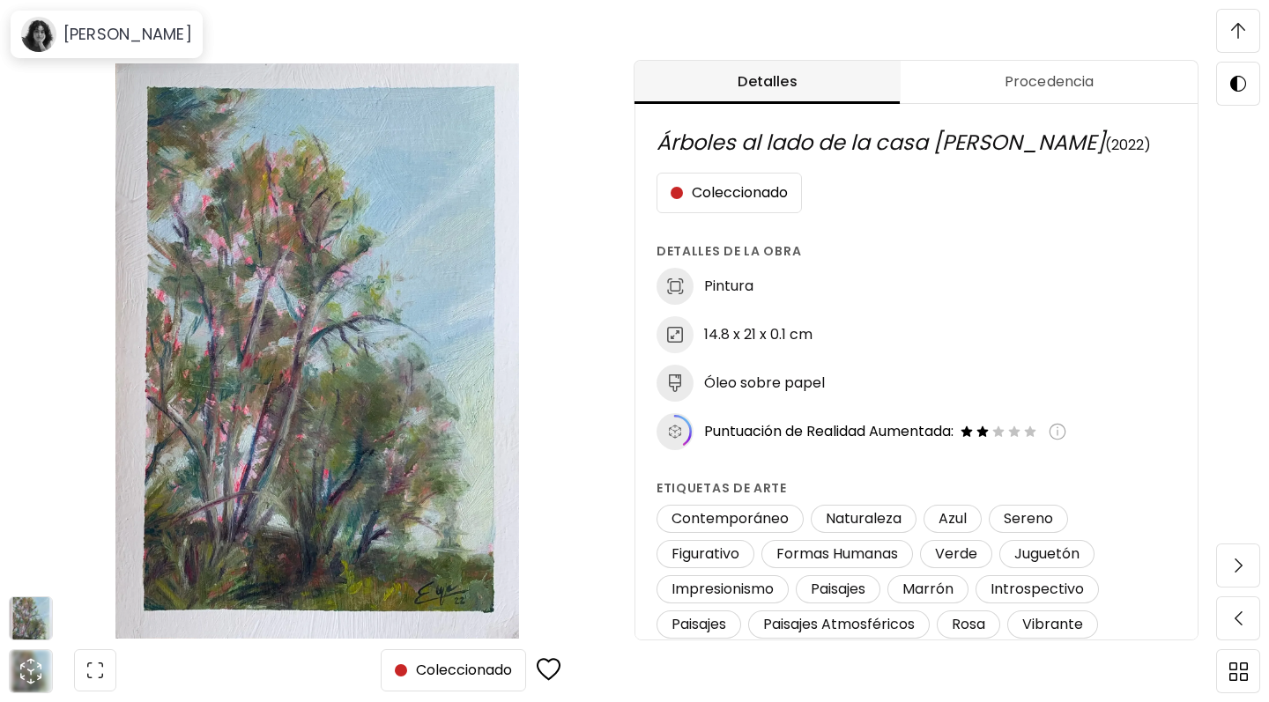
click at [981, 99] on button "Procedencia" at bounding box center [1048, 82] width 297 height 43
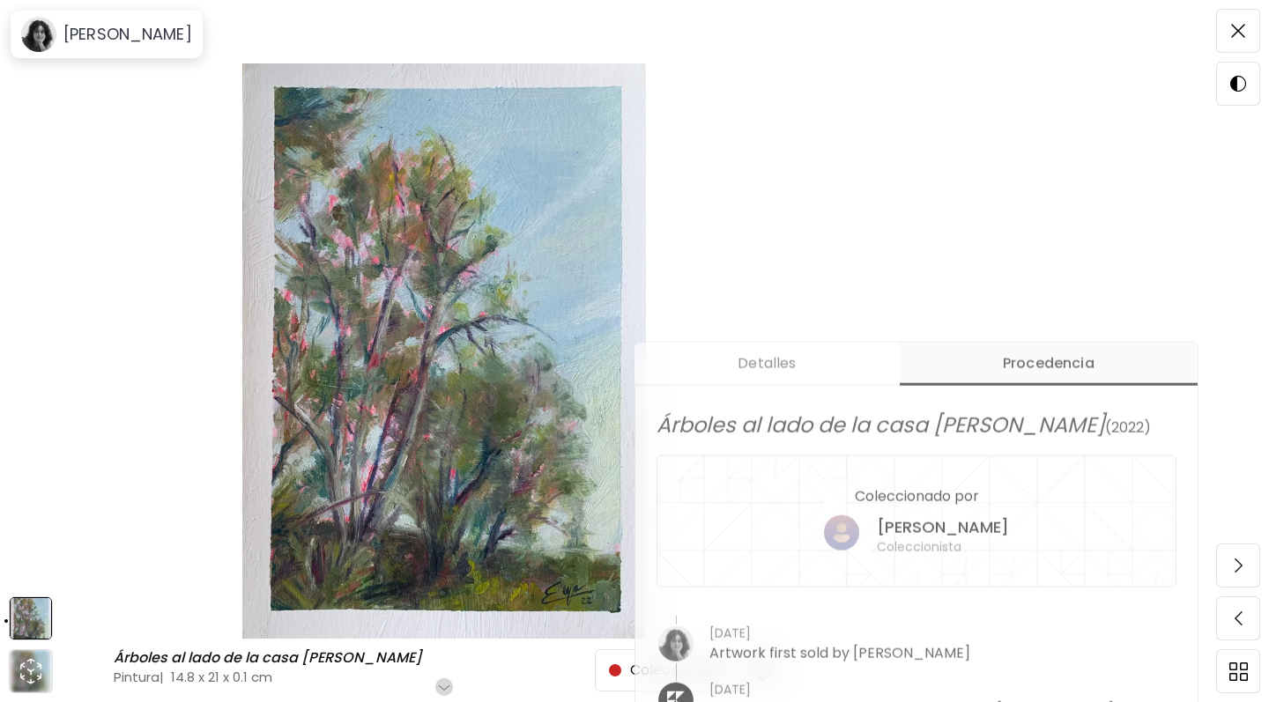
scroll to position [0, 0]
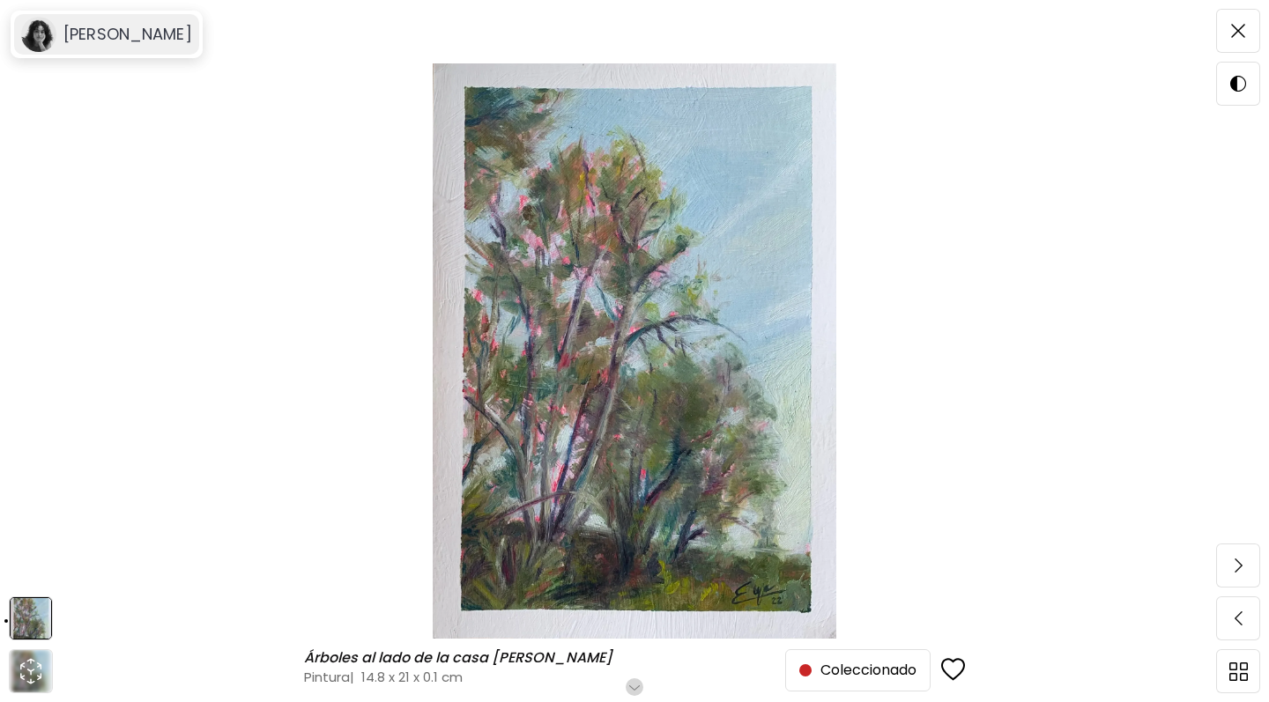
click at [115, 33] on h6 "[PERSON_NAME]" at bounding box center [127, 34] width 129 height 21
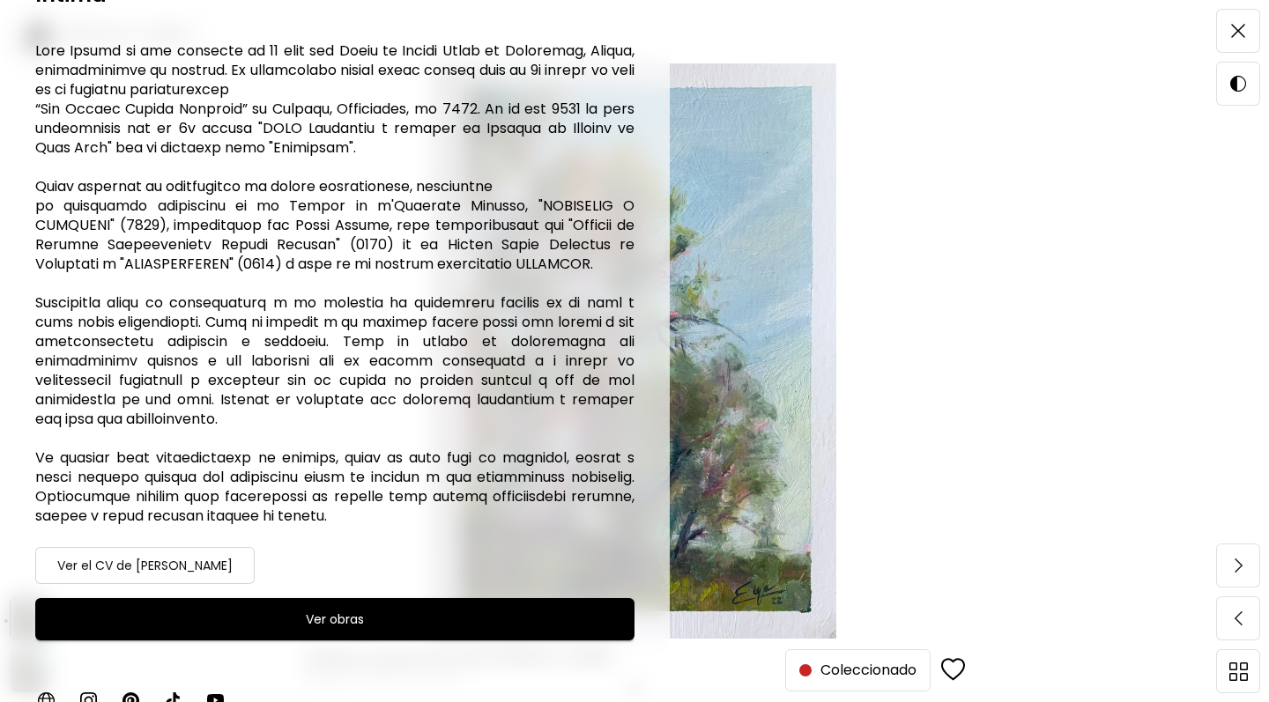
scroll to position [285, 0]
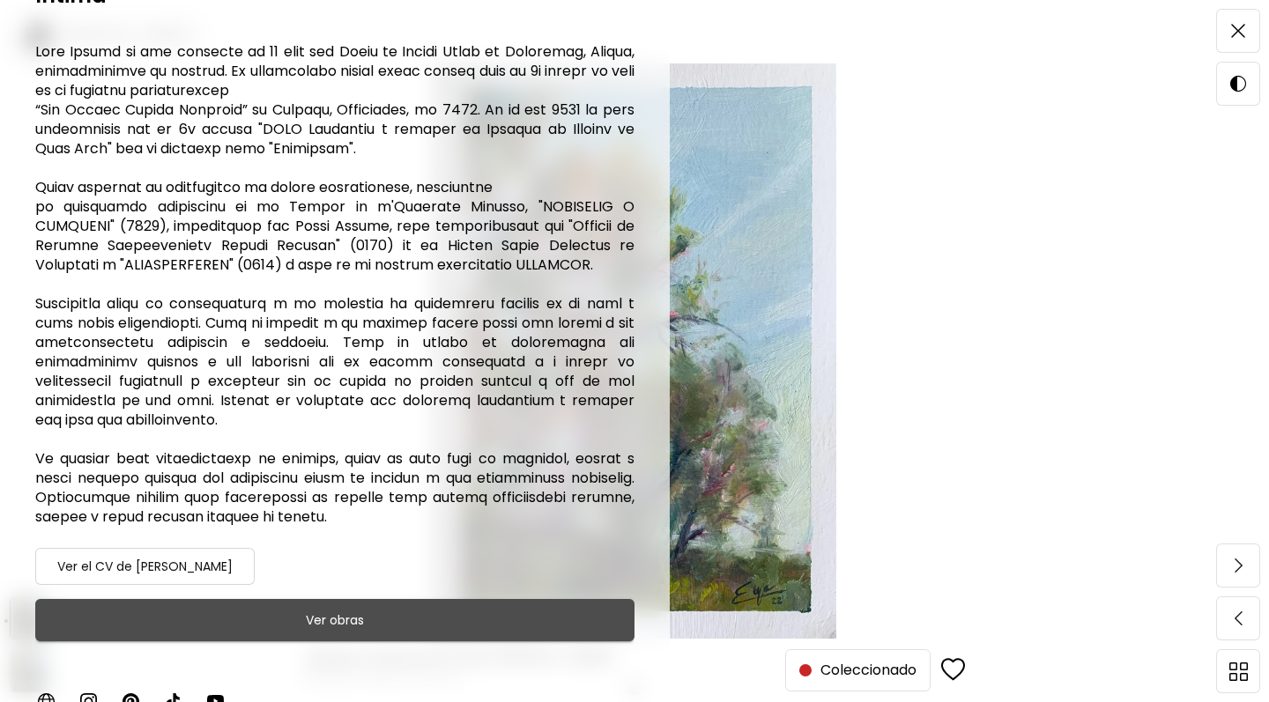
click at [253, 610] on span "Ver obras" at bounding box center [334, 620] width 555 height 21
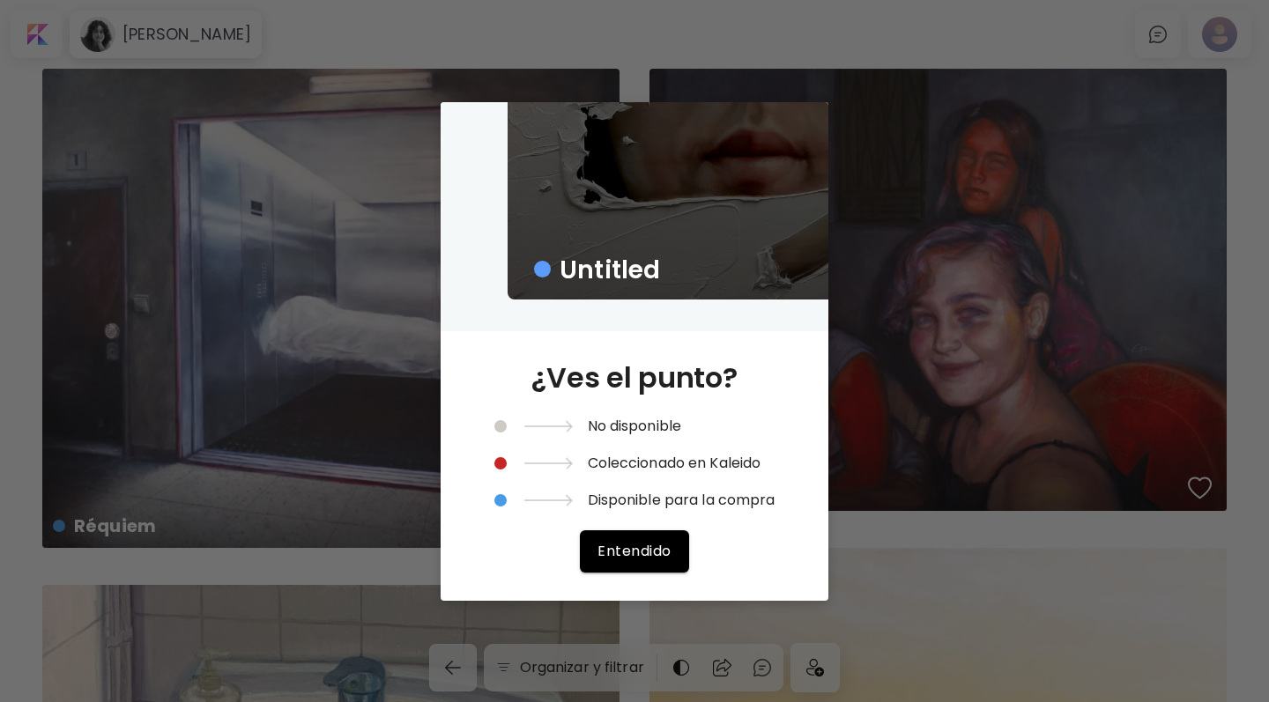
click at [1017, 190] on div "Untitled ¿Ves el punto? No disponible Coleccionado en Kaleido Disponible para l…" at bounding box center [634, 351] width 1269 height 702
click at [636, 562] on button "Entendido" at bounding box center [634, 551] width 108 height 42
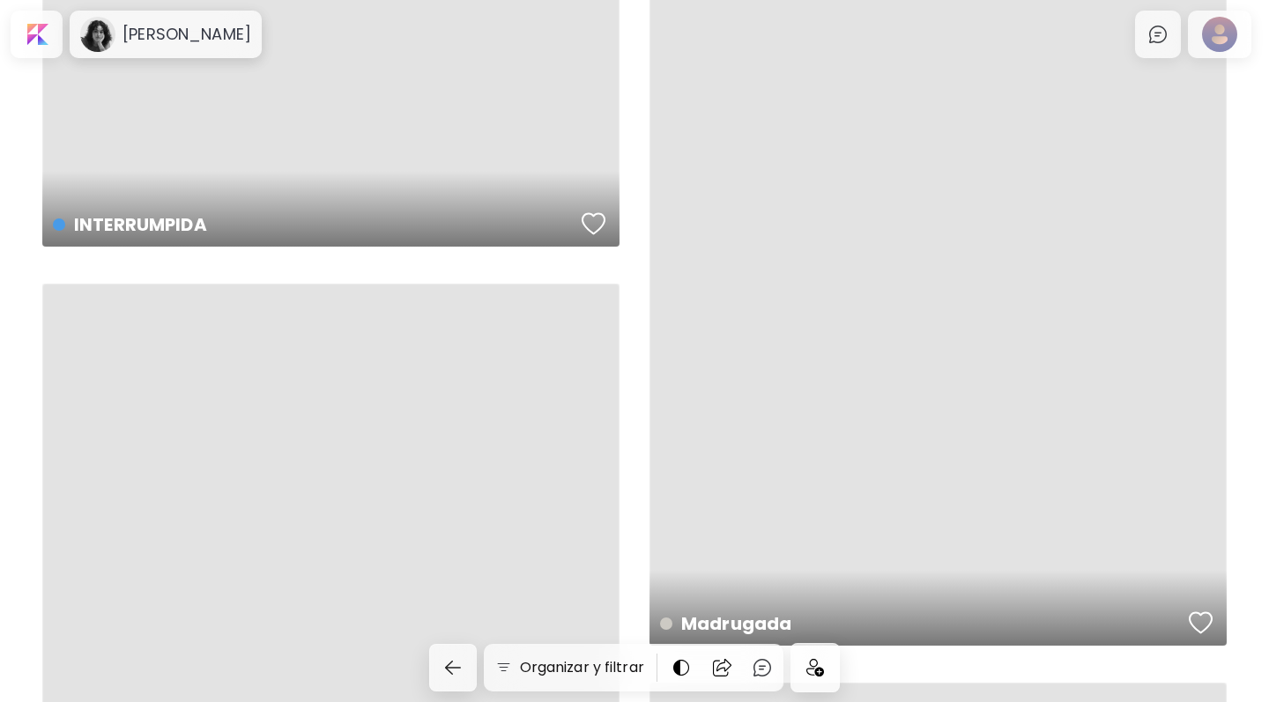
scroll to position [1290, 0]
